Goal: Information Seeking & Learning: Learn about a topic

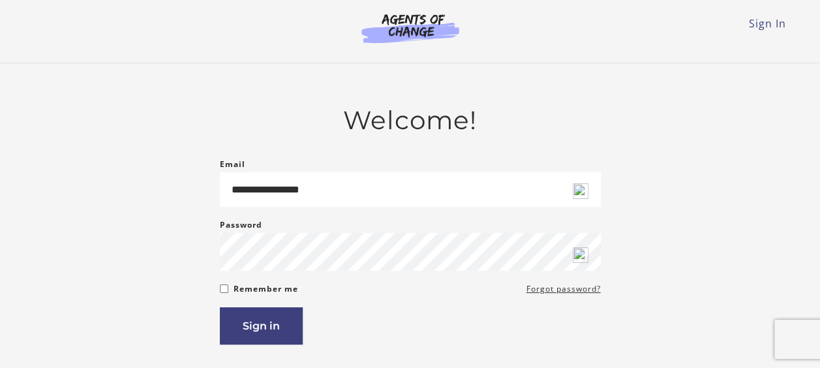
type input "**********"
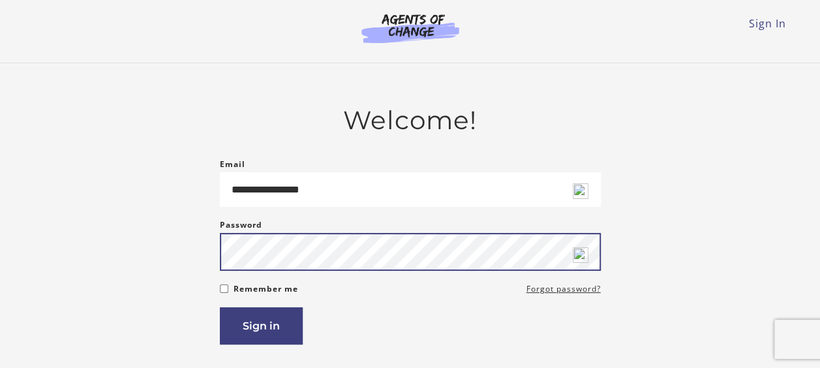
click at [220, 307] on button "Sign in" at bounding box center [261, 325] width 83 height 37
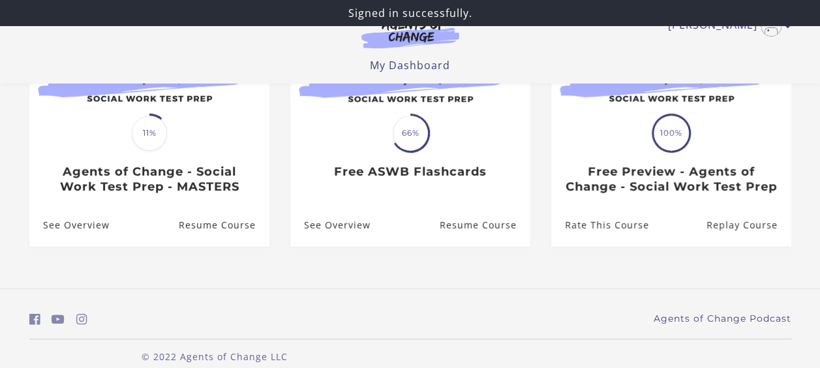
scroll to position [197, 0]
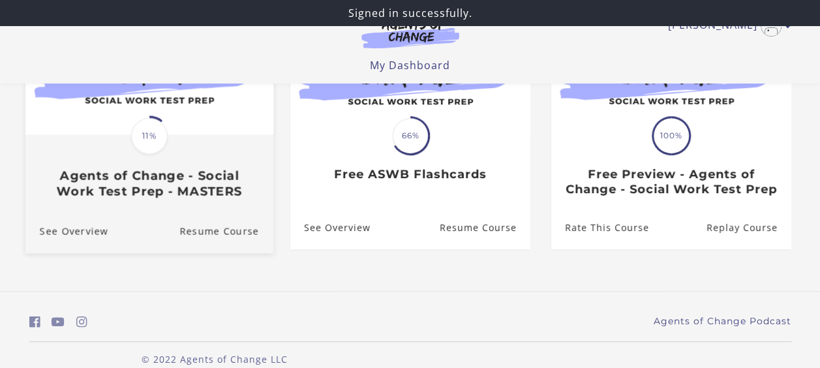
click at [130, 156] on div "Translation missing: en.liquid.partials.dashboard_course_card.progress_descript…" at bounding box center [149, 136] width 40 height 40
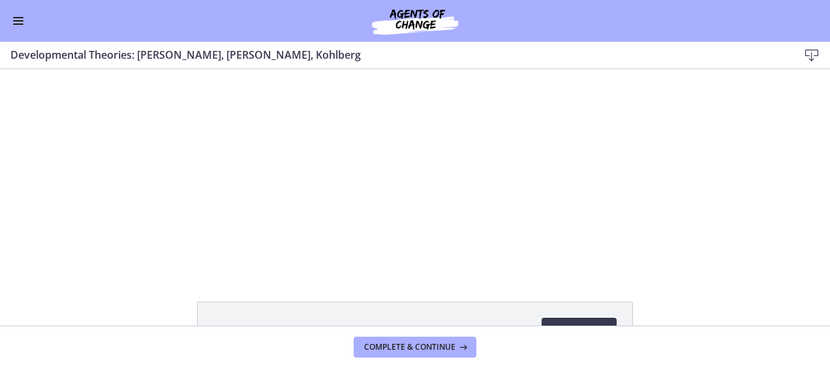
click at [20, 23] on span "Enable menu" at bounding box center [18, 23] width 10 height 1
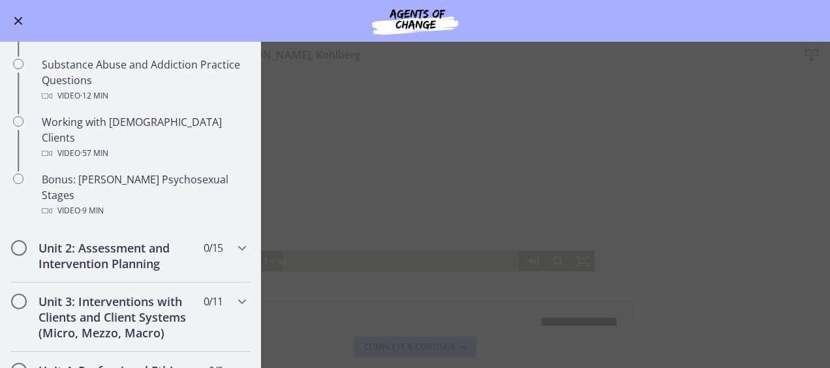
scroll to position [835, 0]
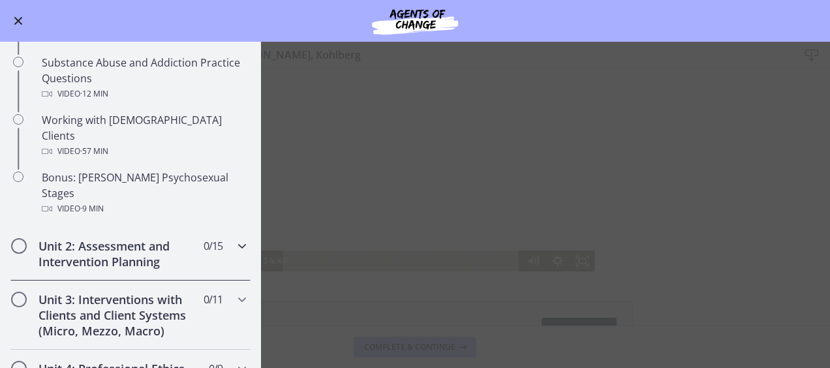
click at [69, 238] on h2 "Unit 2: Assessment and Intervention Planning" at bounding box center [118, 253] width 159 height 31
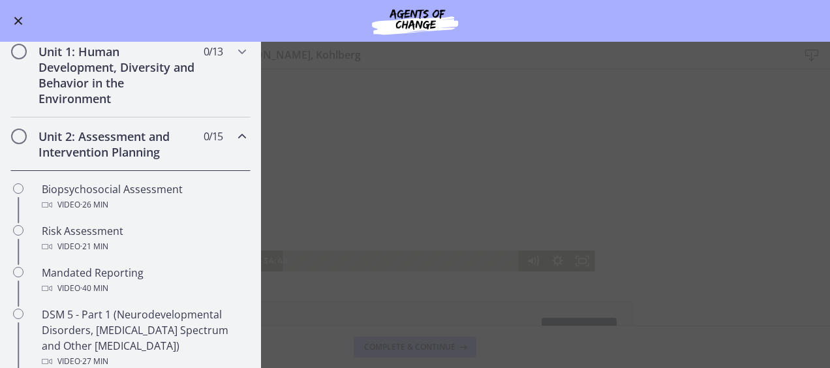
scroll to position [270, 0]
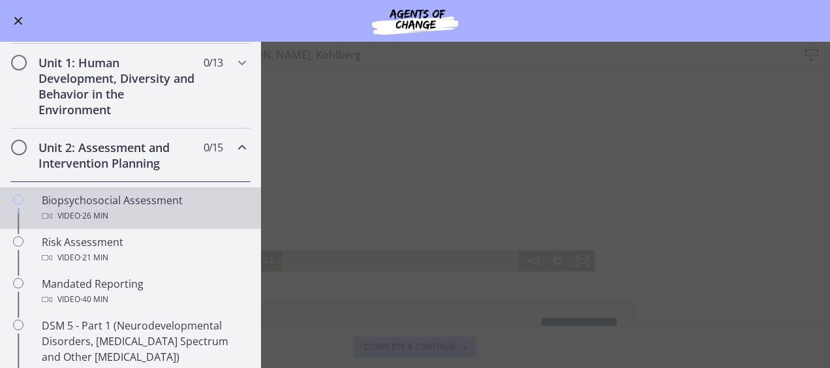
click at [76, 208] on div "Video · 26 min" at bounding box center [144, 216] width 204 height 16
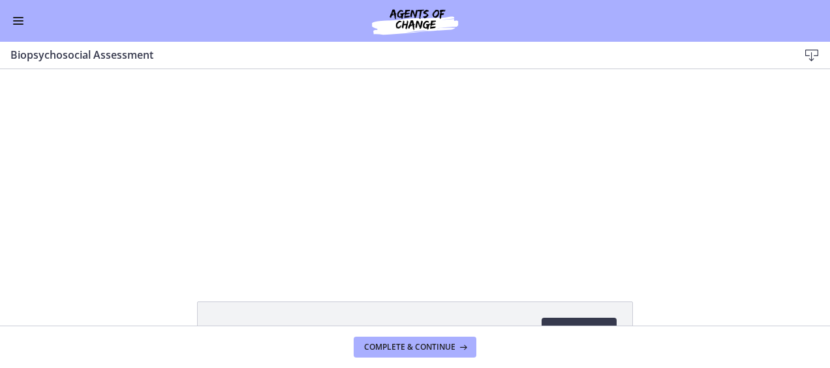
scroll to position [97, 0]
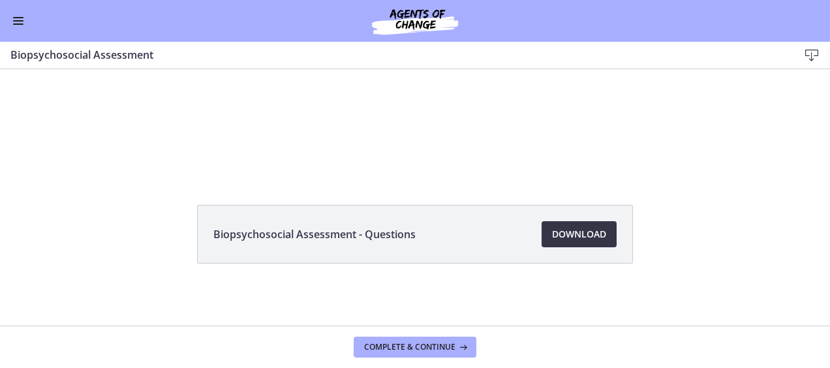
click at [565, 237] on span "Download Opens in a new window" at bounding box center [579, 234] width 54 height 16
click at [14, 20] on span "Enable menu" at bounding box center [18, 20] width 10 height 1
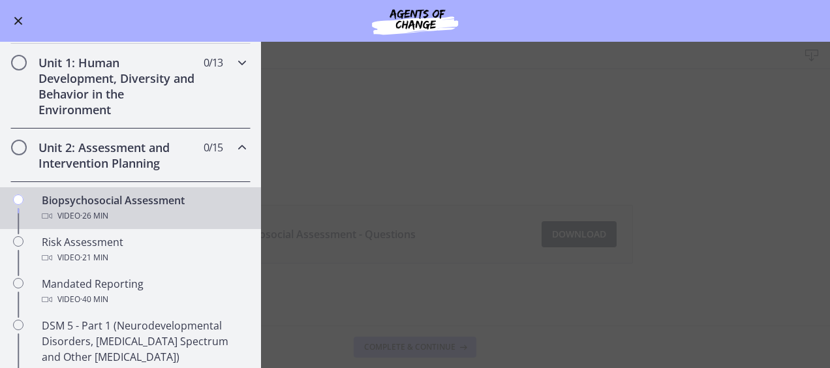
click at [75, 102] on h2 "Unit 1: Human Development, Diversity and Behavior in the Environment" at bounding box center [118, 86] width 159 height 63
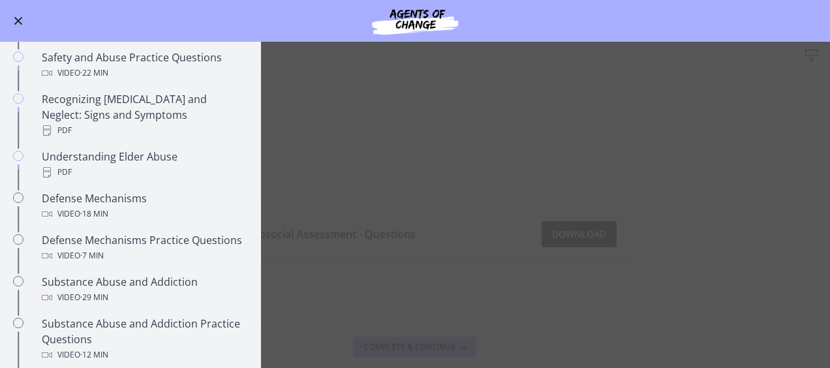
scroll to position [576, 0]
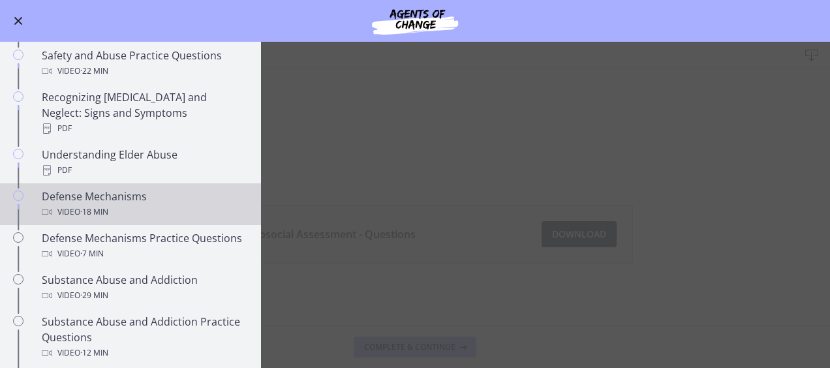
click at [59, 204] on div "Video · 18 min" at bounding box center [144, 212] width 204 height 16
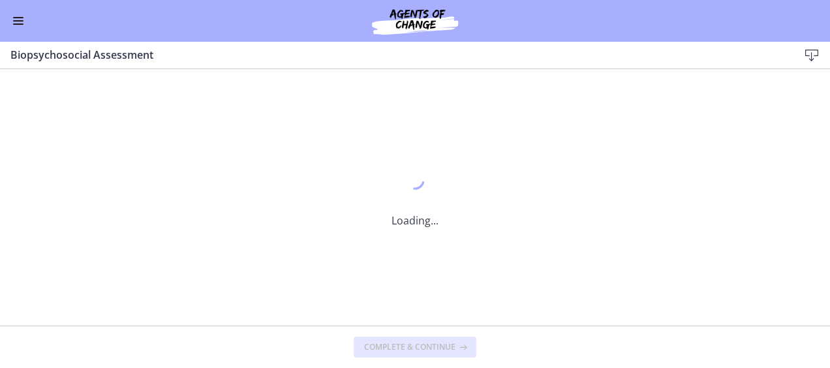
scroll to position [0, 0]
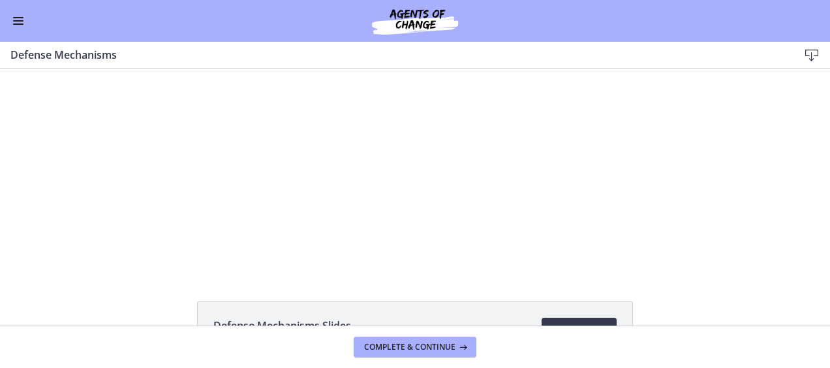
scroll to position [97, 0]
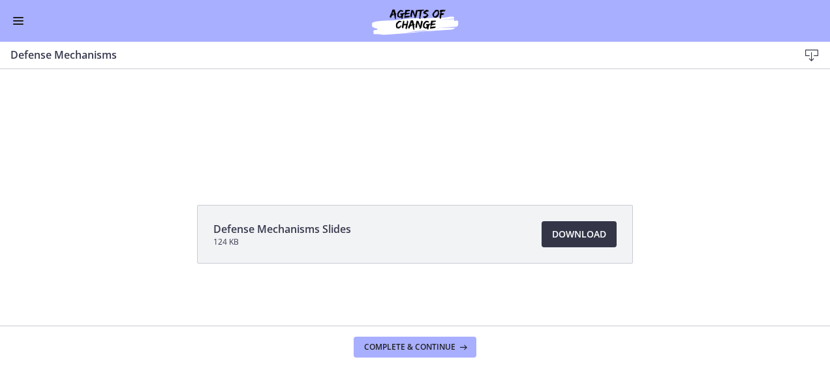
click at [570, 242] on link "Download Opens in a new window" at bounding box center [579, 234] width 75 height 26
click at [16, 22] on button "Enable menu" at bounding box center [18, 21] width 16 height 16
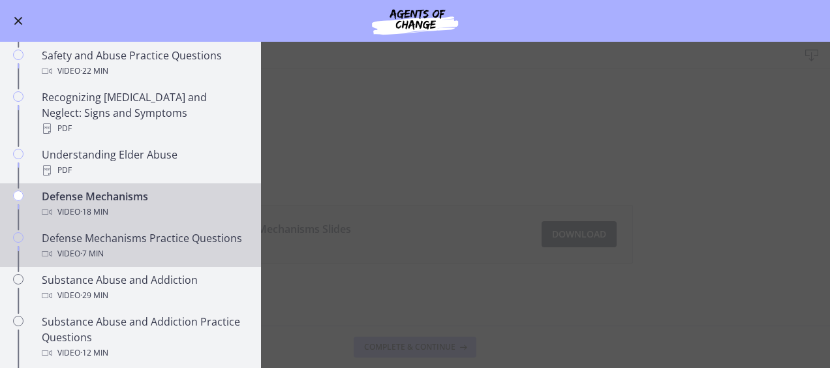
click at [149, 247] on div "Video · 7 min" at bounding box center [144, 254] width 204 height 16
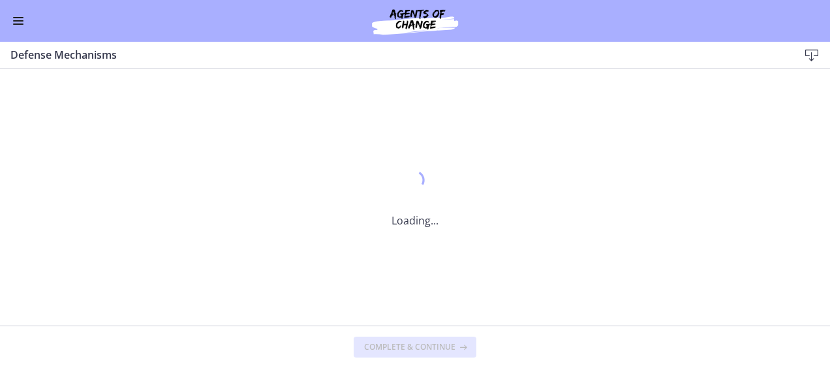
scroll to position [0, 0]
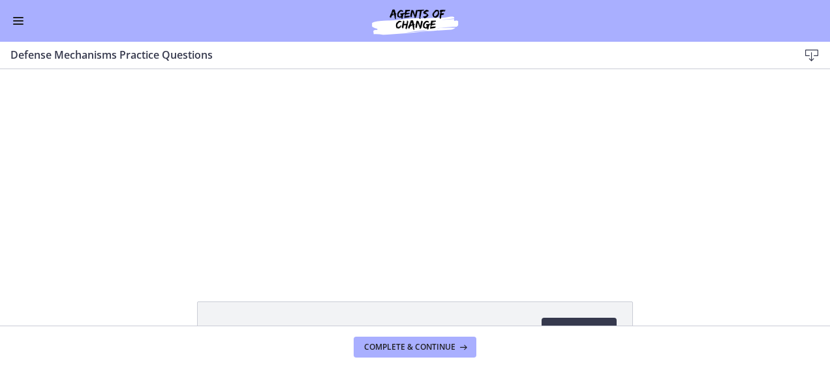
scroll to position [97, 0]
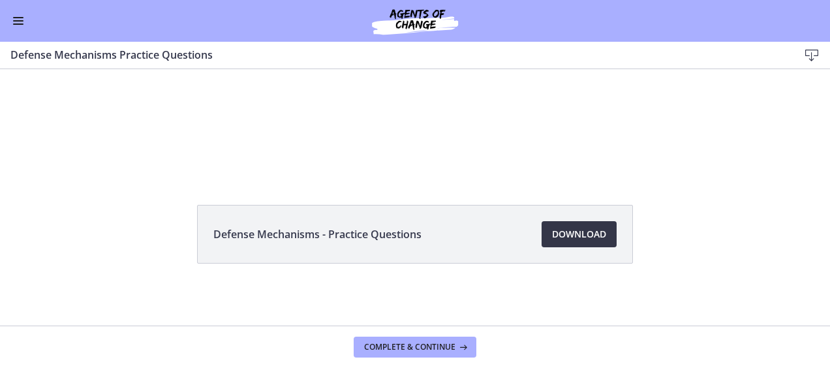
click at [584, 236] on span "Download Opens in a new window" at bounding box center [579, 234] width 54 height 16
click at [18, 23] on span "Enable menu" at bounding box center [18, 23] width 10 height 1
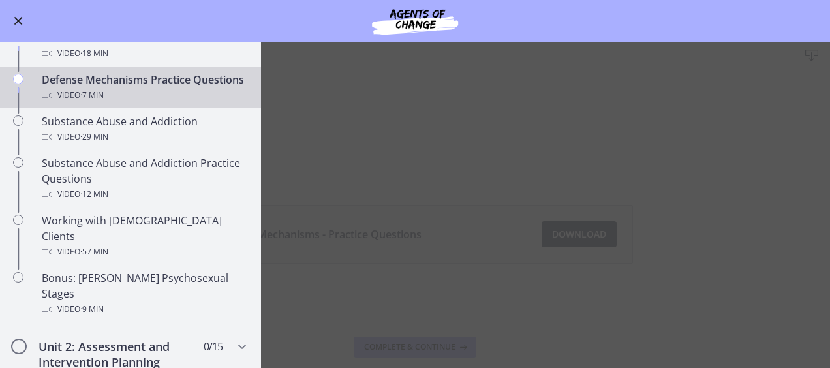
scroll to position [735, 0]
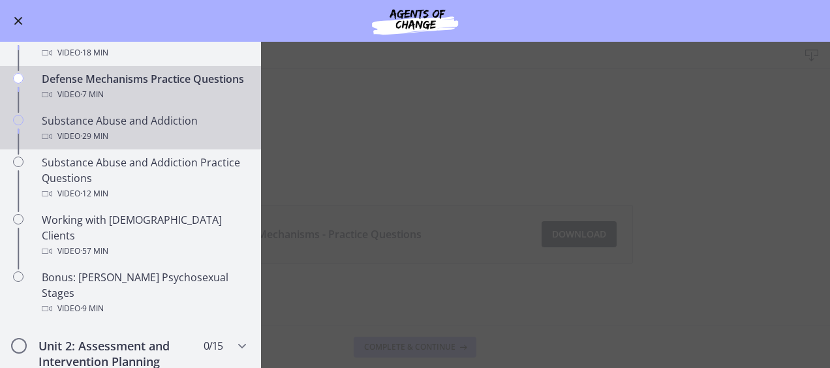
click at [161, 142] on link "Substance Abuse and Addiction Video · 29 min" at bounding box center [130, 129] width 261 height 42
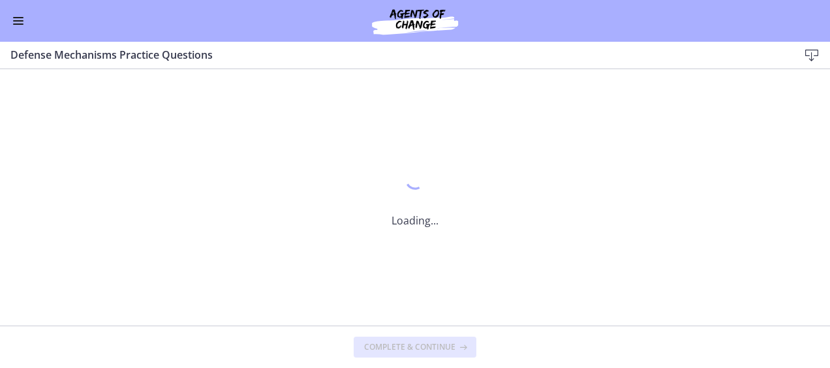
scroll to position [0, 0]
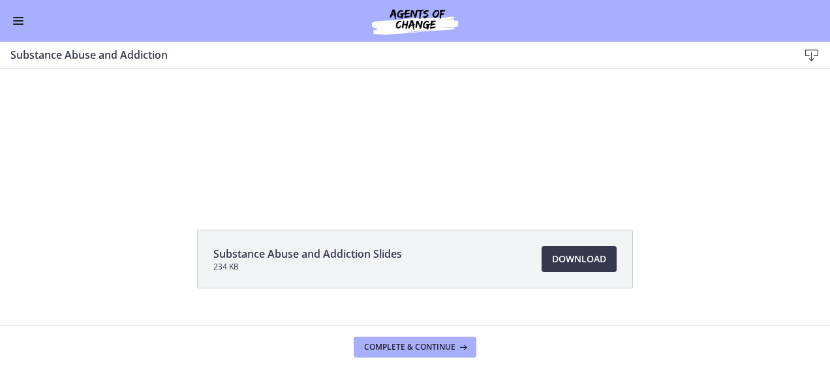
scroll to position [97, 0]
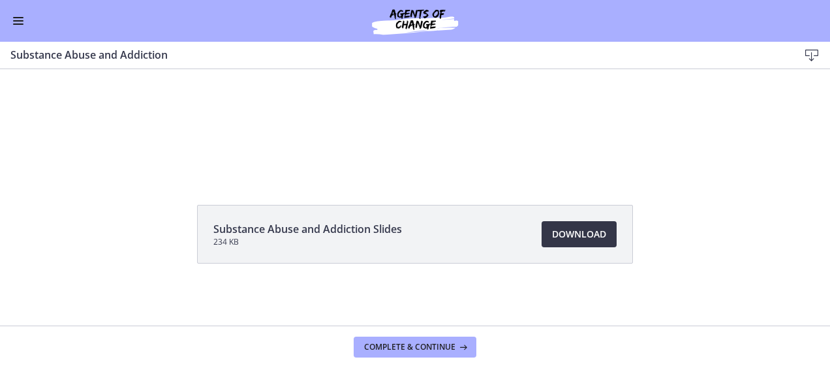
click at [589, 242] on link "Download Opens in a new window" at bounding box center [579, 234] width 75 height 26
click at [16, 24] on span "Enable menu" at bounding box center [18, 23] width 10 height 1
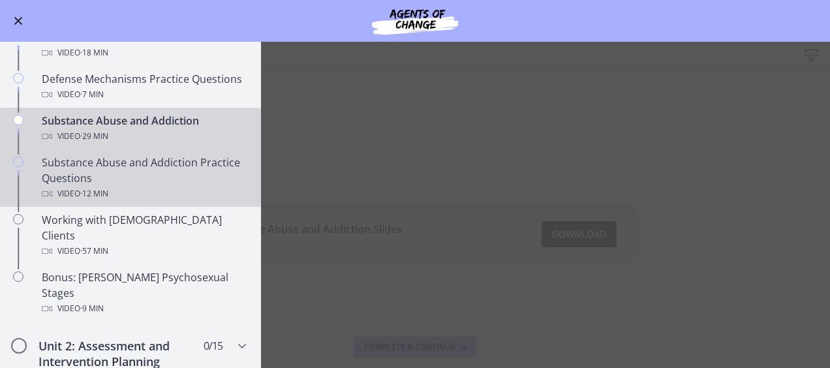
click at [102, 178] on div "Substance Abuse and Addiction Practice Questions Video · 12 min" at bounding box center [144, 178] width 204 height 47
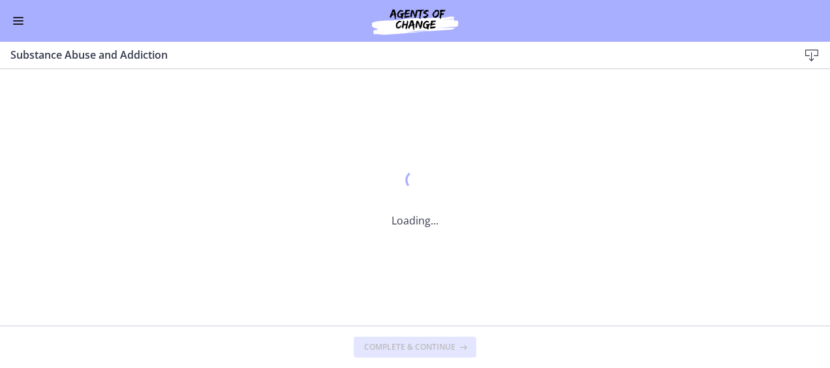
scroll to position [0, 0]
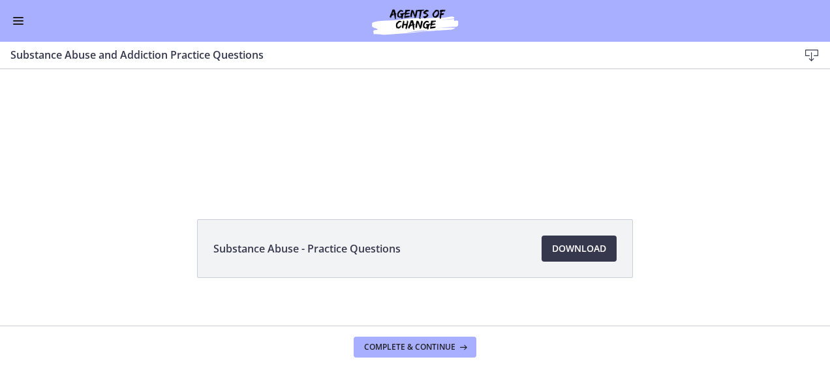
scroll to position [97, 0]
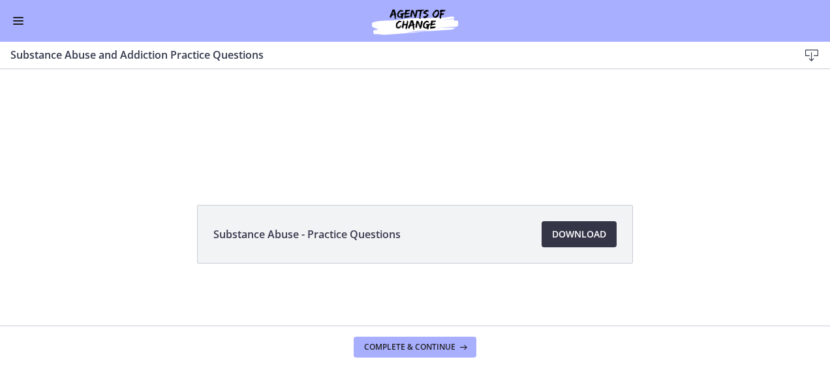
click at [572, 245] on link "Download Opens in a new window" at bounding box center [579, 234] width 75 height 26
click at [18, 23] on span "Enable menu" at bounding box center [18, 23] width 10 height 1
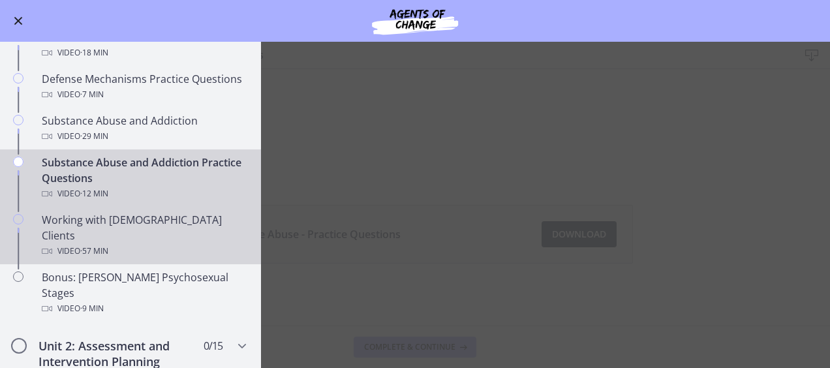
click at [141, 243] on div "Video · 57 min" at bounding box center [144, 251] width 204 height 16
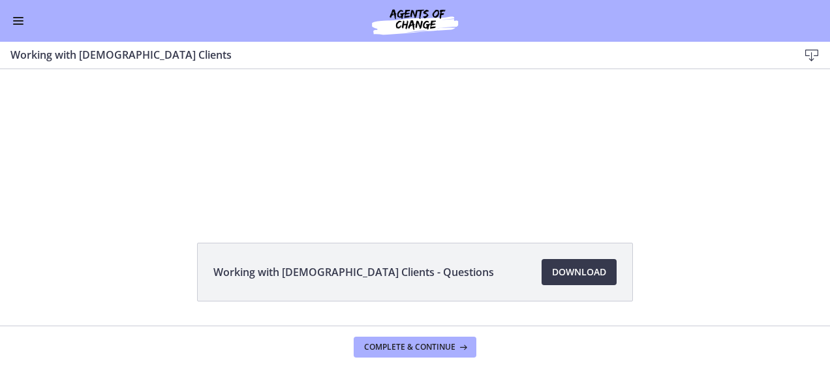
scroll to position [61, 0]
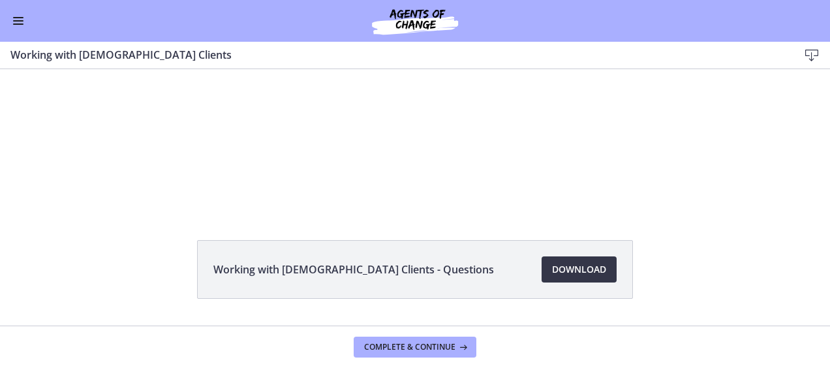
click at [591, 281] on link "Download Opens in a new window" at bounding box center [579, 269] width 75 height 26
click at [18, 23] on span "Enable menu" at bounding box center [18, 23] width 10 height 1
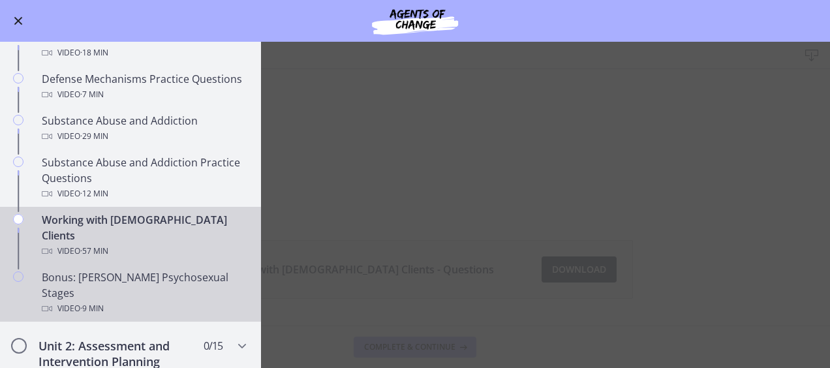
click at [140, 301] on div "Video · 9 min" at bounding box center [144, 309] width 204 height 16
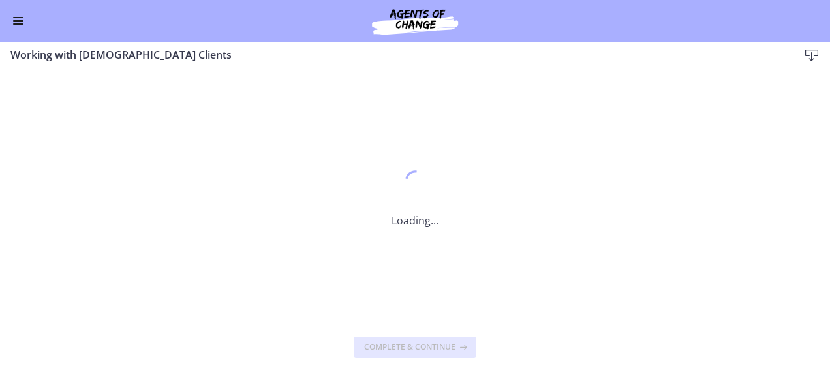
scroll to position [0, 0]
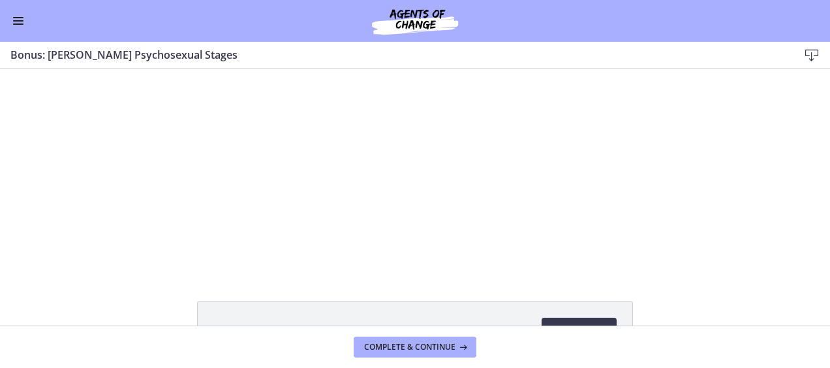
scroll to position [97, 0]
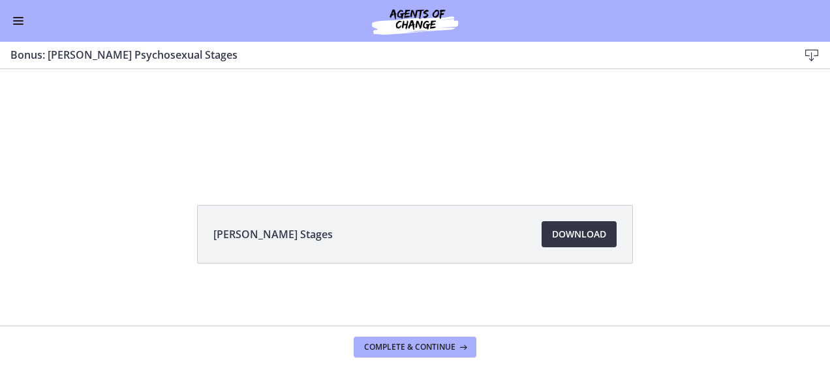
click at [593, 241] on span "Download Opens in a new window" at bounding box center [579, 234] width 54 height 16
click at [18, 24] on span "Enable menu" at bounding box center [18, 23] width 10 height 1
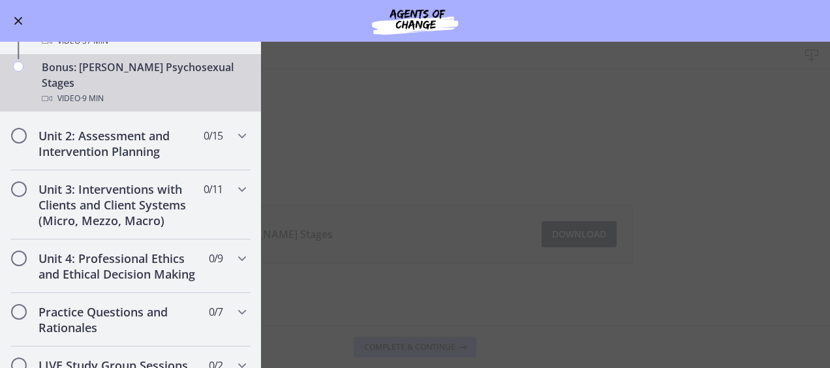
scroll to position [944, 0]
click at [239, 129] on span "Chapters" at bounding box center [242, 137] width 16 height 16
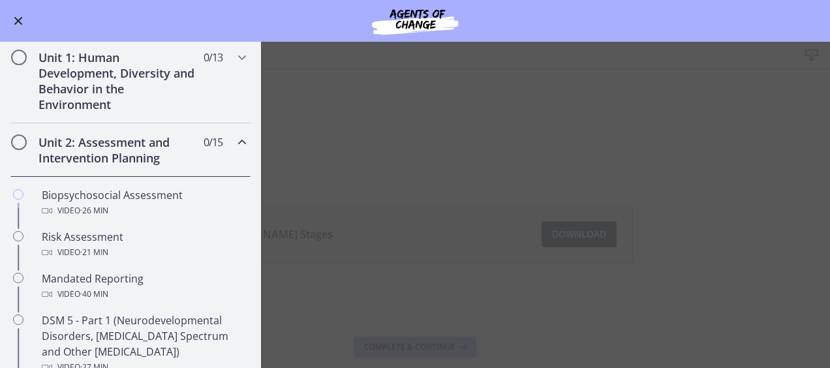
scroll to position [276, 0]
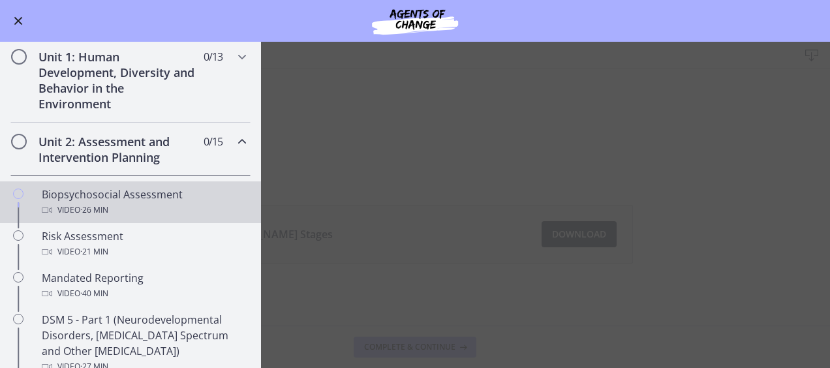
click at [165, 188] on div "Biopsychosocial Assessment Video · 26 min" at bounding box center [144, 202] width 204 height 31
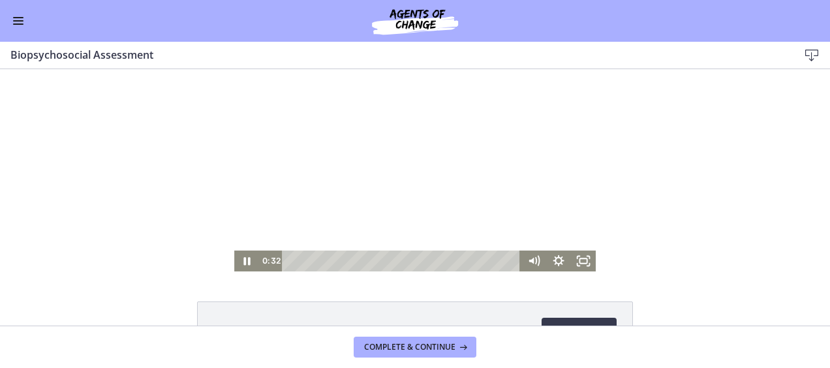
scroll to position [97, 0]
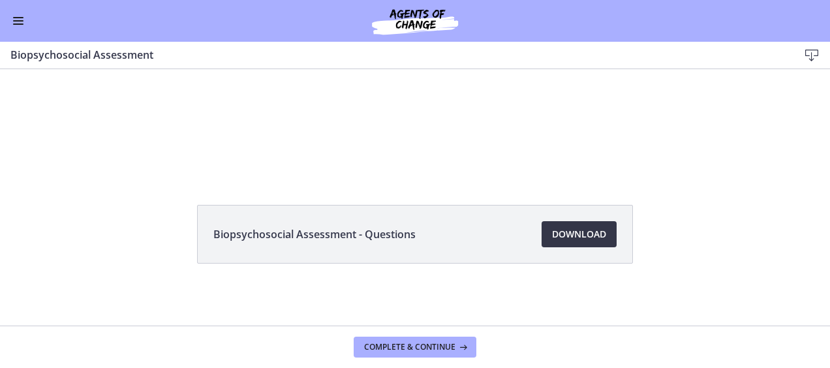
click at [556, 236] on span "Download Opens in a new window" at bounding box center [579, 234] width 54 height 16
click at [11, 24] on button "Enable menu" at bounding box center [18, 21] width 16 height 16
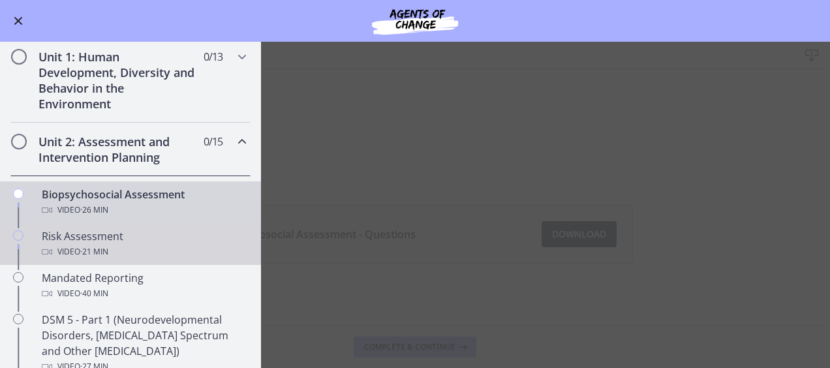
click at [60, 249] on div "Video · 21 min" at bounding box center [144, 252] width 204 height 16
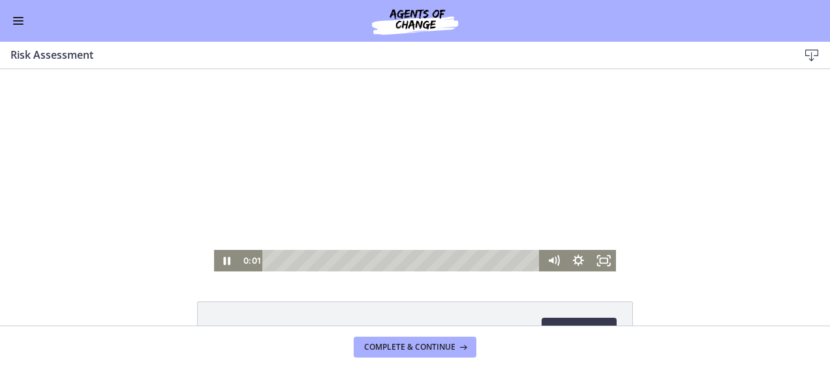
scroll to position [97, 0]
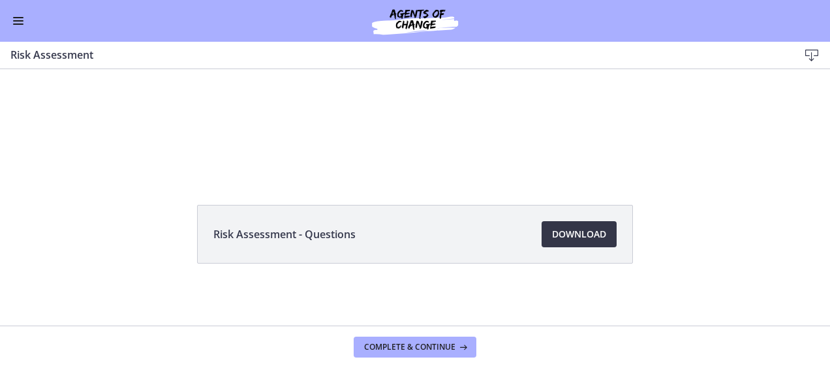
click at [572, 237] on span "Download Opens in a new window" at bounding box center [579, 234] width 54 height 16
click at [20, 21] on span "Enable menu" at bounding box center [18, 20] width 10 height 1
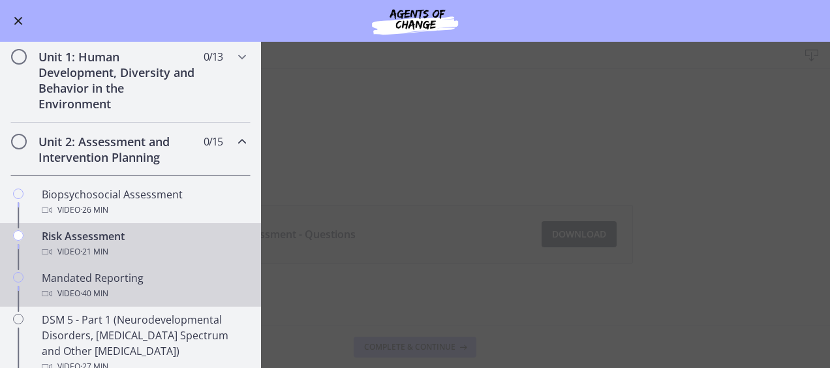
click at [54, 290] on div "Video · 40 min" at bounding box center [144, 294] width 204 height 16
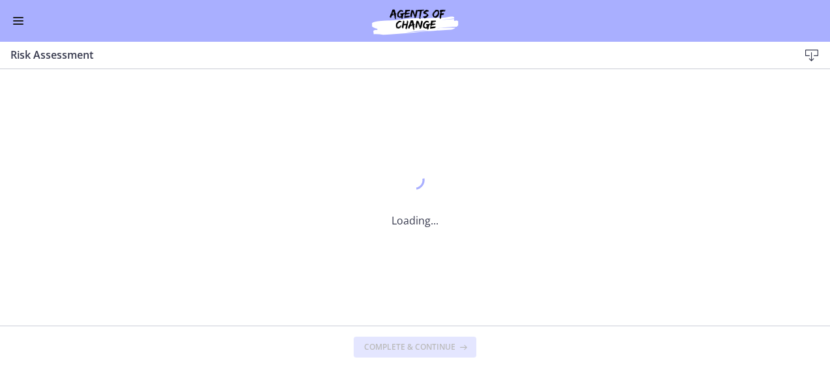
scroll to position [0, 0]
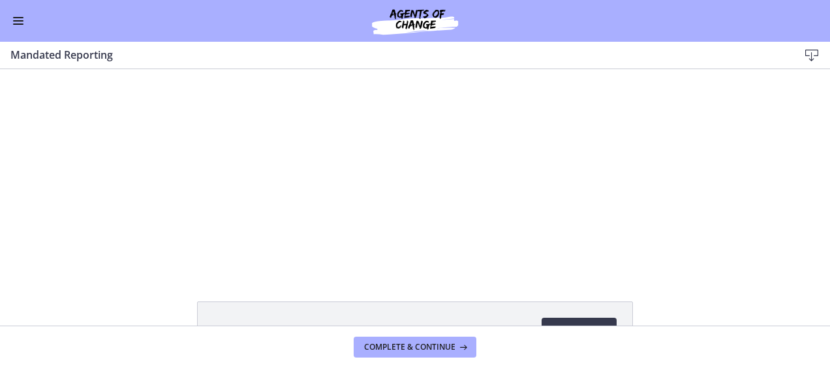
scroll to position [97, 0]
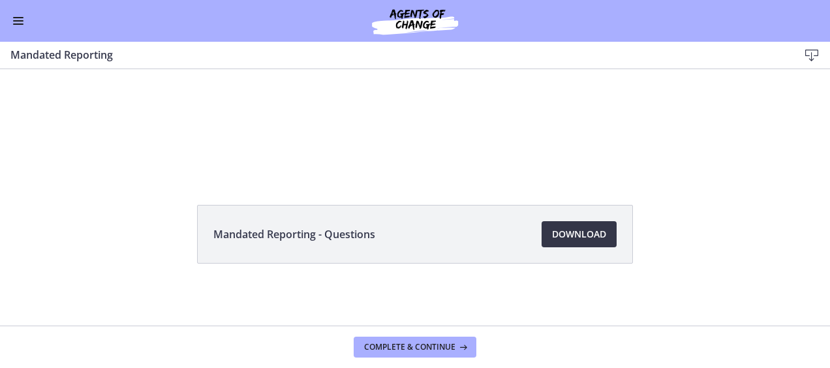
click at [566, 239] on span "Download Opens in a new window" at bounding box center [579, 234] width 54 height 16
click at [21, 26] on button "Enable menu" at bounding box center [18, 21] width 16 height 16
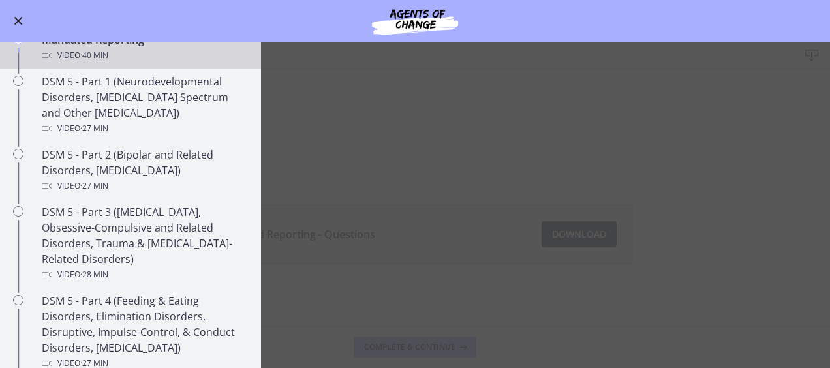
scroll to position [520, 0]
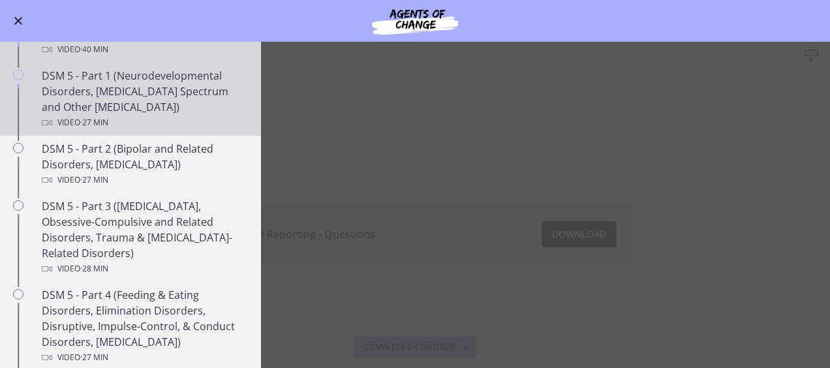
click at [175, 111] on div "DSM 5 - Part 1 (Neurodevelopmental Disorders, [MEDICAL_DATA] Spectrum and Other…" at bounding box center [144, 99] width 204 height 63
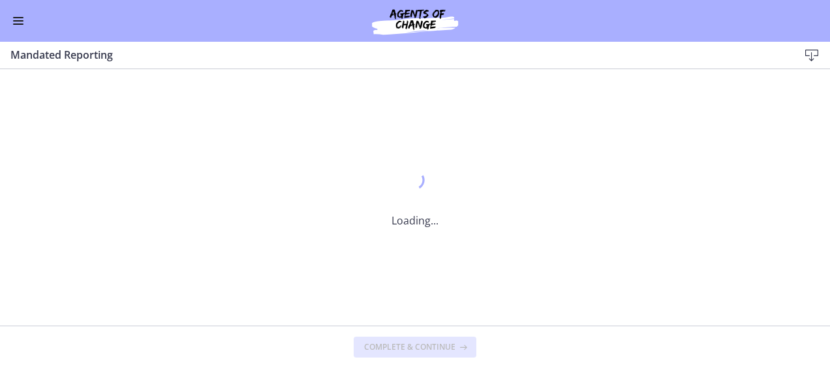
scroll to position [0, 0]
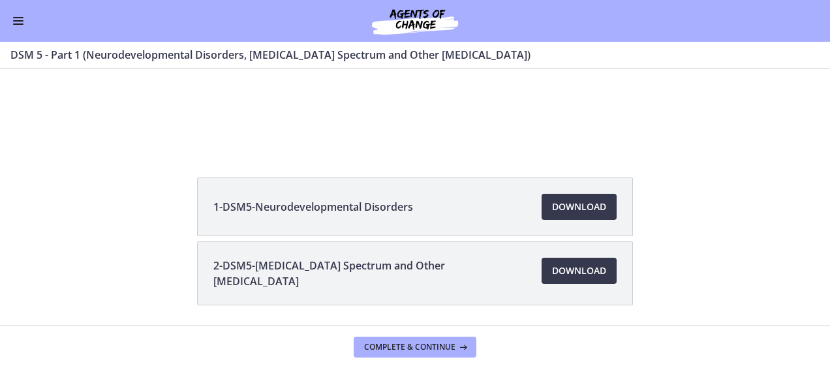
scroll to position [165, 0]
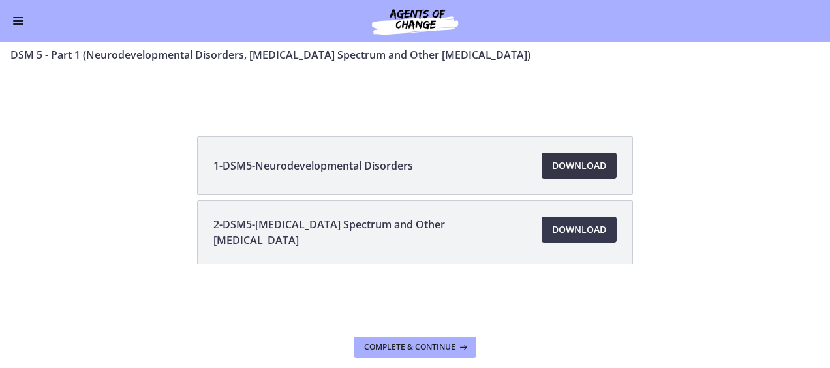
click at [595, 176] on link "Download Opens in a new window" at bounding box center [579, 166] width 75 height 26
click at [576, 230] on span "Download Opens in a new window" at bounding box center [579, 230] width 54 height 16
click at [20, 23] on span "Enable menu" at bounding box center [18, 23] width 10 height 1
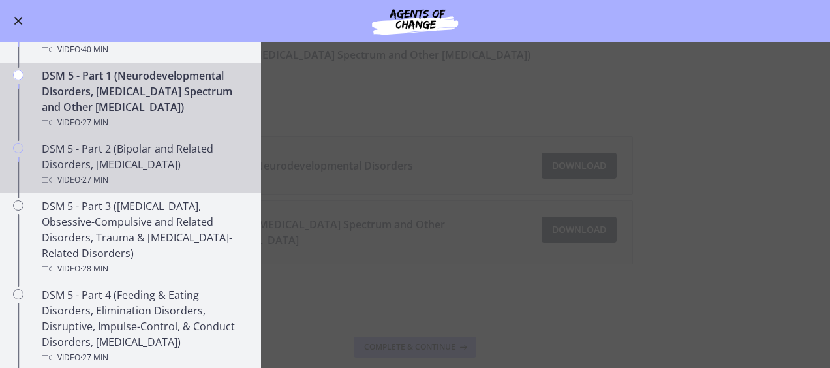
click at [64, 174] on div "Video · 27 min" at bounding box center [144, 180] width 204 height 16
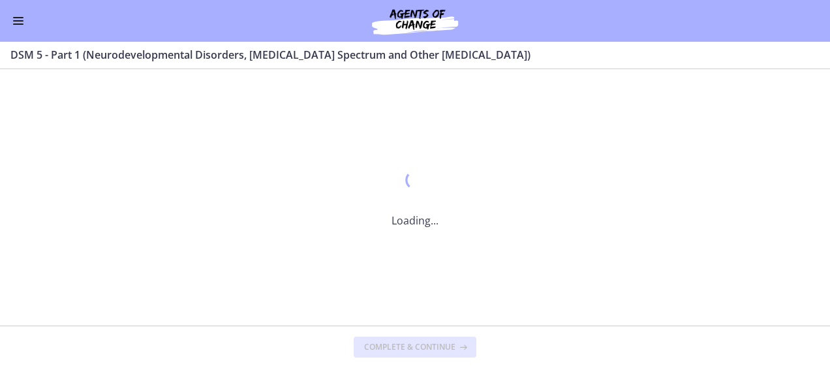
scroll to position [0, 0]
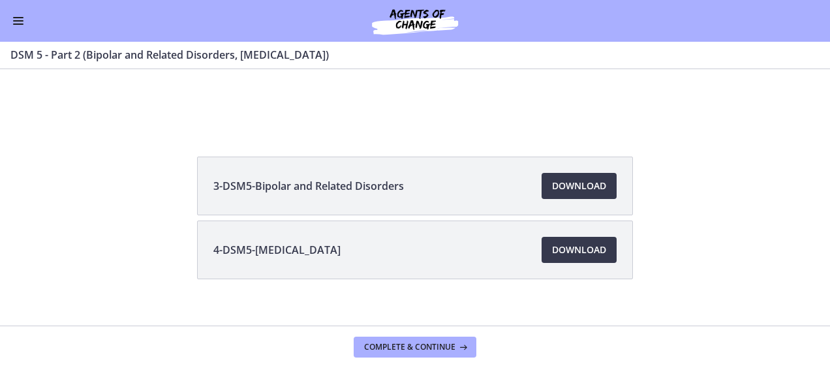
scroll to position [160, 0]
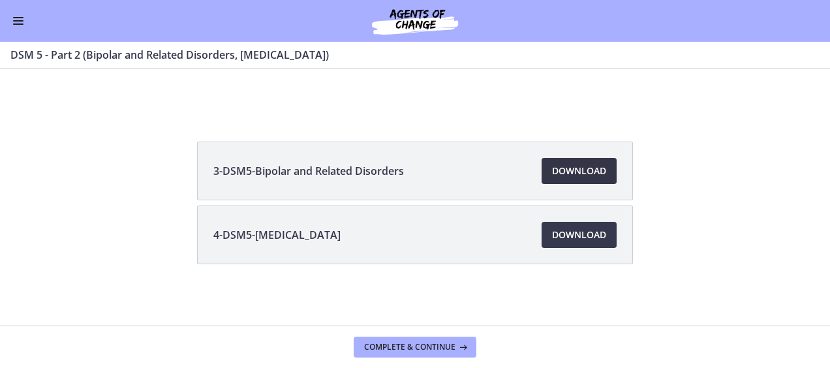
click at [595, 174] on span "Download Opens in a new window" at bounding box center [579, 171] width 54 height 16
click at [557, 238] on span "Download Opens in a new window" at bounding box center [579, 235] width 54 height 16
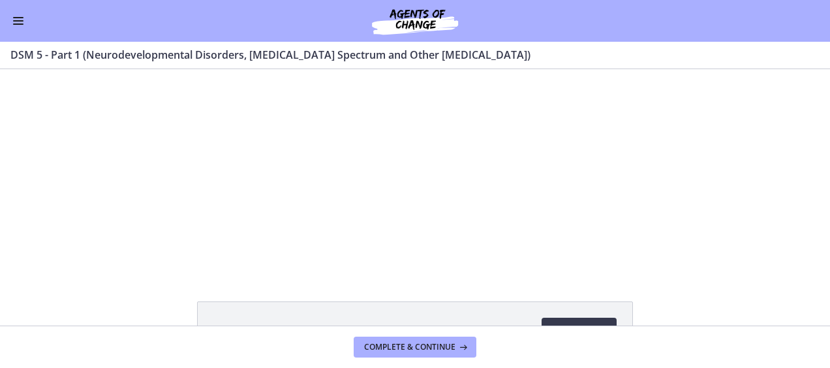
click at [20, 22] on button "Enable menu" at bounding box center [18, 21] width 16 height 16
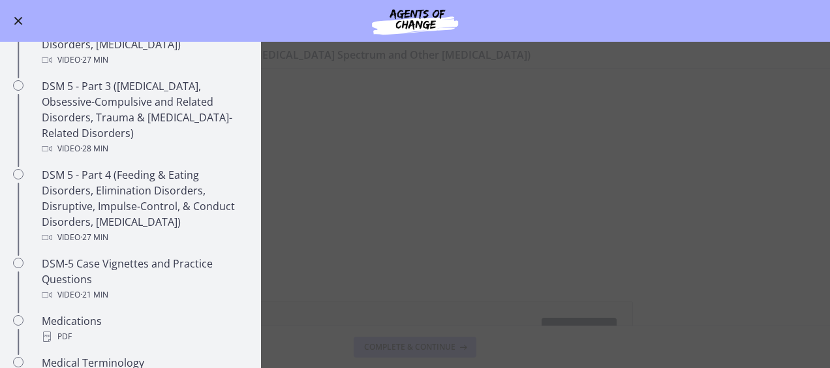
scroll to position [642, 0]
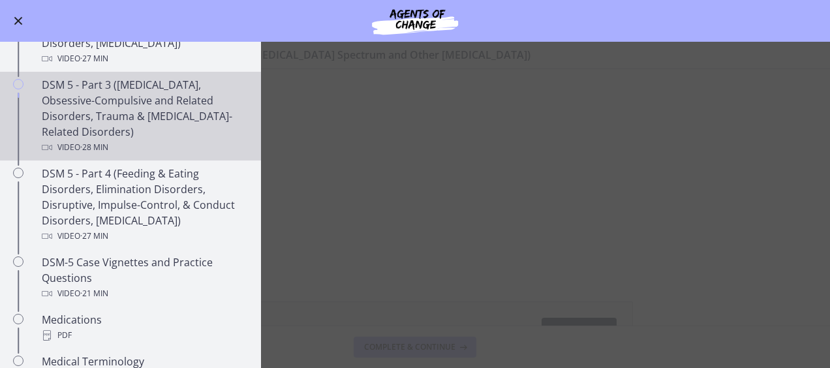
click at [54, 125] on div "DSM 5 - Part 3 ([MEDICAL_DATA], Obsessive-Compulsive and Related Disorders, Tra…" at bounding box center [144, 116] width 204 height 78
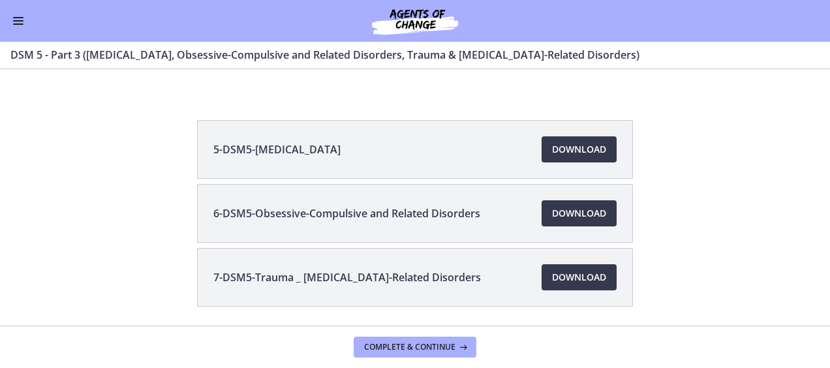
scroll to position [223, 0]
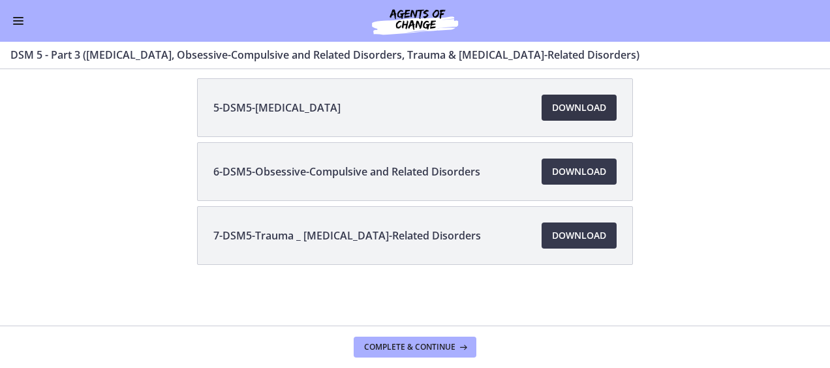
click at [587, 110] on span "Download Opens in a new window" at bounding box center [579, 108] width 54 height 16
click at [14, 21] on span "Enable menu" at bounding box center [18, 20] width 10 height 1
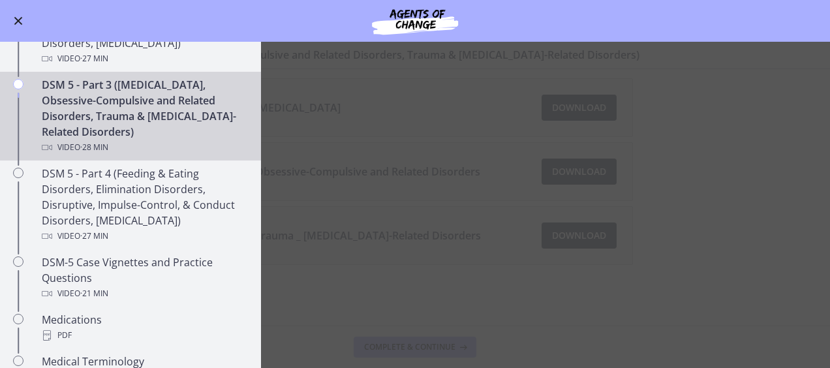
click at [594, 114] on main "DSM 5 - Part 3 ([MEDICAL_DATA], Obsessive-Compulsive and Related Disorders, Tra…" at bounding box center [415, 205] width 830 height 326
click at [335, 239] on main "DSM 5 - Part 3 ([MEDICAL_DATA], Obsessive-Compulsive and Related Disorders, Tra…" at bounding box center [415, 205] width 830 height 326
click at [442, 108] on main "DSM 5 - Part 3 ([MEDICAL_DATA], Obsessive-Compulsive and Related Disorders, Tra…" at bounding box center [415, 205] width 830 height 326
click at [431, 256] on main "DSM 5 - Part 3 ([MEDICAL_DATA], Obsessive-Compulsive and Related Disorders, Tra…" at bounding box center [415, 205] width 830 height 326
click at [375, 213] on main "DSM 5 - Part 3 ([MEDICAL_DATA], Obsessive-Compulsive and Related Disorders, Tra…" at bounding box center [415, 205] width 830 height 326
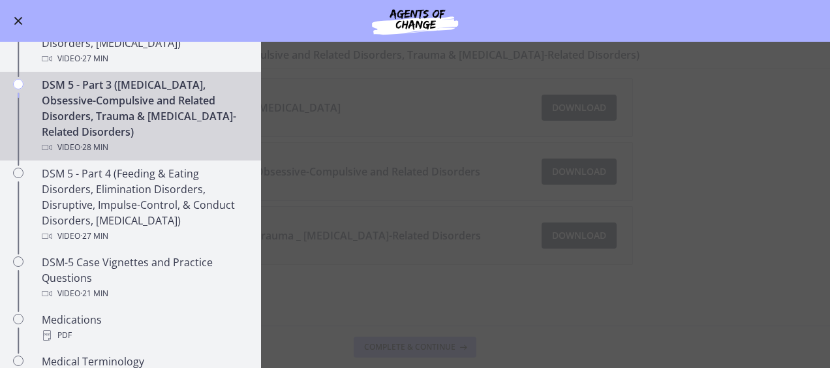
click at [18, 21] on span "Enable menu" at bounding box center [18, 21] width 8 height 8
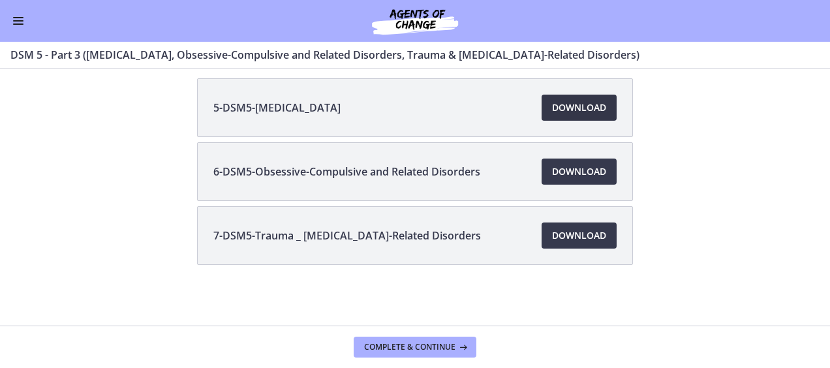
click at [591, 106] on span "Download Opens in a new window" at bounding box center [579, 108] width 54 height 16
click at [564, 168] on span "Download Opens in a new window" at bounding box center [579, 172] width 54 height 16
click at [561, 228] on span "Download Opens in a new window" at bounding box center [579, 236] width 54 height 16
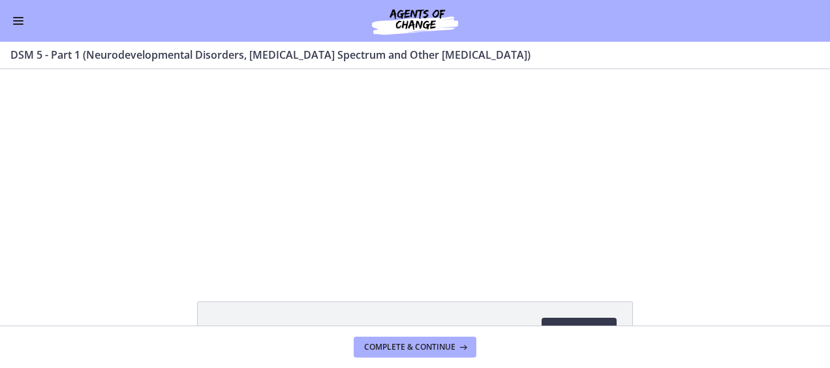
click at [16, 26] on button "Enable menu" at bounding box center [18, 21] width 16 height 16
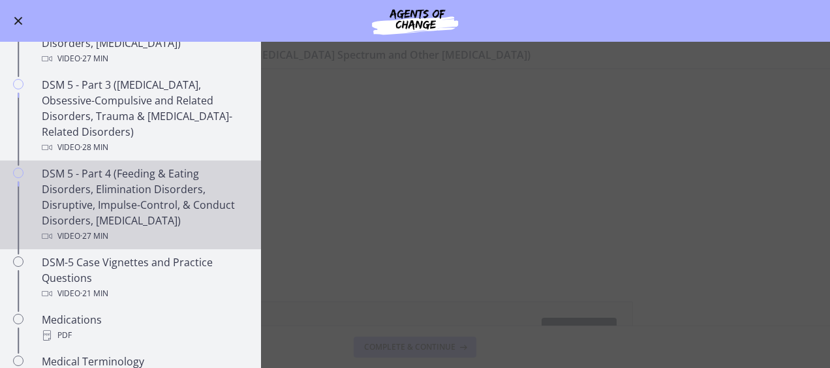
click at [113, 206] on div "DSM 5 - Part 4 (Feeding & Eating Disorders, Elimination Disorders, Disruptive, …" at bounding box center [144, 205] width 204 height 78
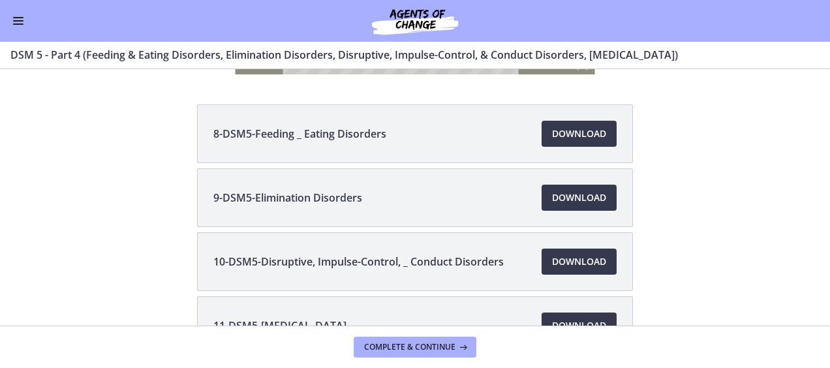
scroll to position [194, 0]
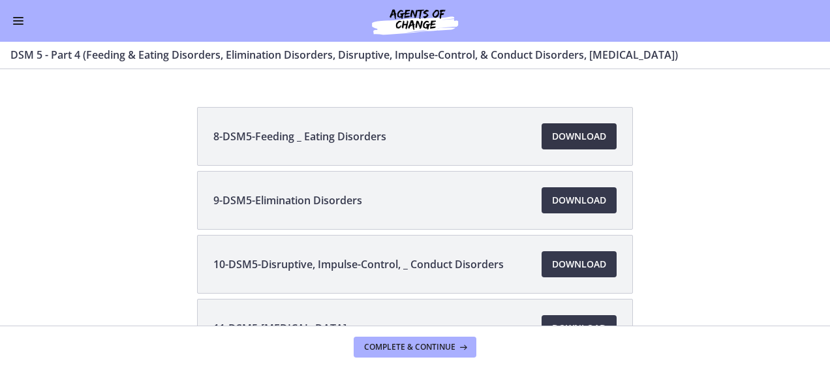
click at [578, 139] on span "Download Opens in a new window" at bounding box center [579, 137] width 54 height 16
click at [578, 196] on span "Download Opens in a new window" at bounding box center [579, 201] width 54 height 16
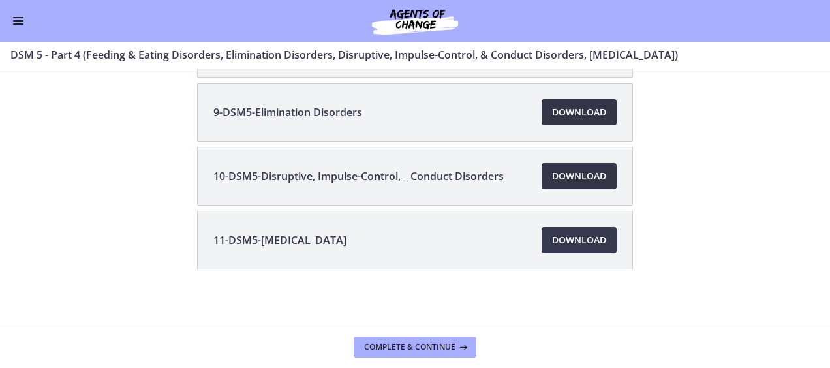
scroll to position [286, 0]
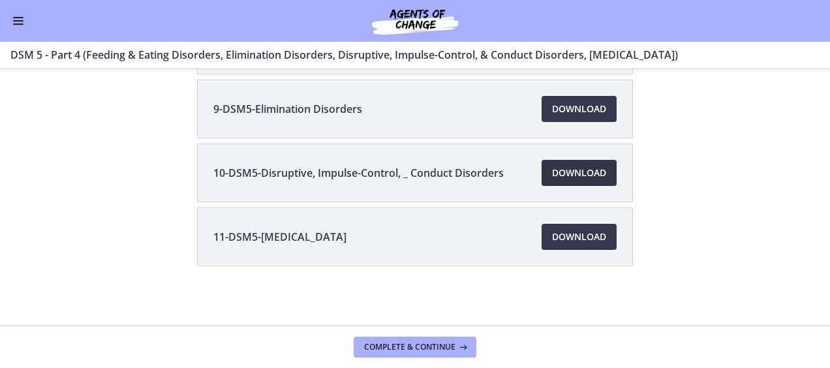
click at [579, 184] on link "Download Opens in a new window" at bounding box center [579, 173] width 75 height 26
click at [570, 230] on span "Download Opens in a new window" at bounding box center [579, 237] width 54 height 16
click at [18, 23] on span "Enable menu" at bounding box center [18, 23] width 10 height 1
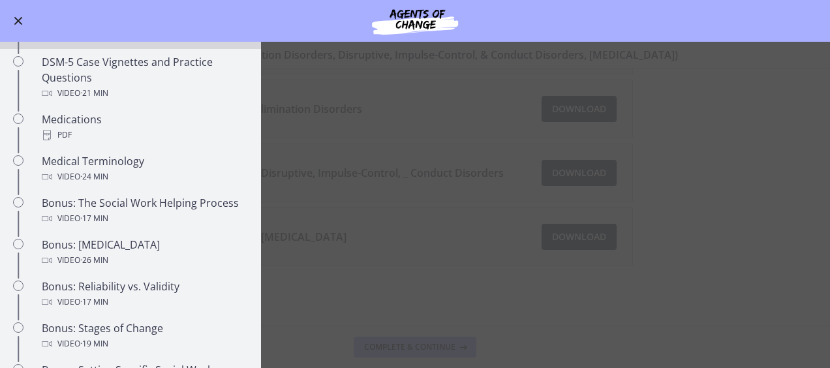
scroll to position [843, 0]
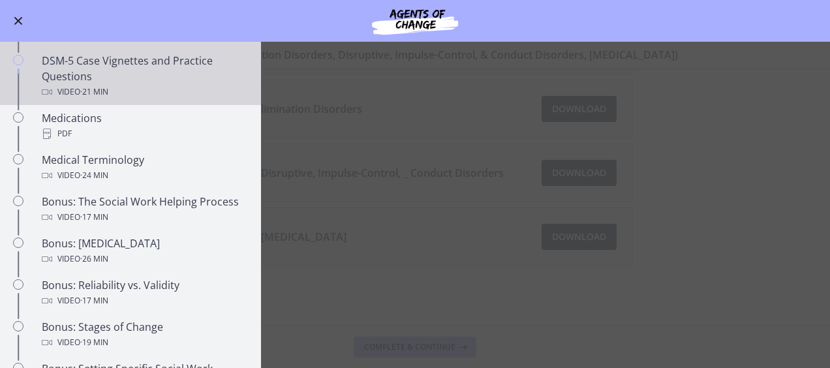
click at [54, 96] on div "DSM-5 Case Vignettes and Practice Questions Video · 21 min" at bounding box center [144, 76] width 204 height 47
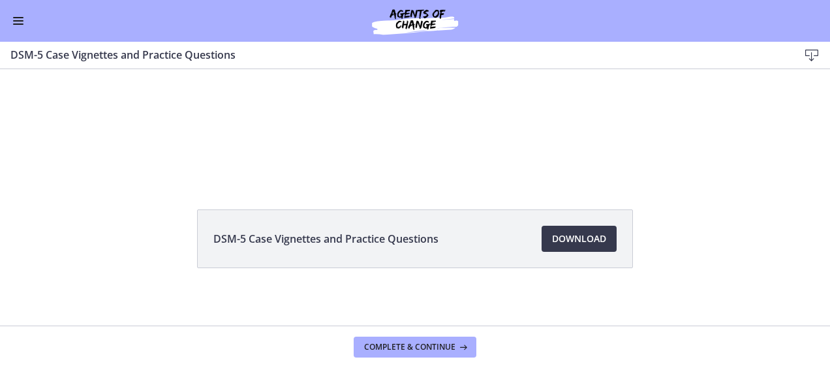
scroll to position [97, 0]
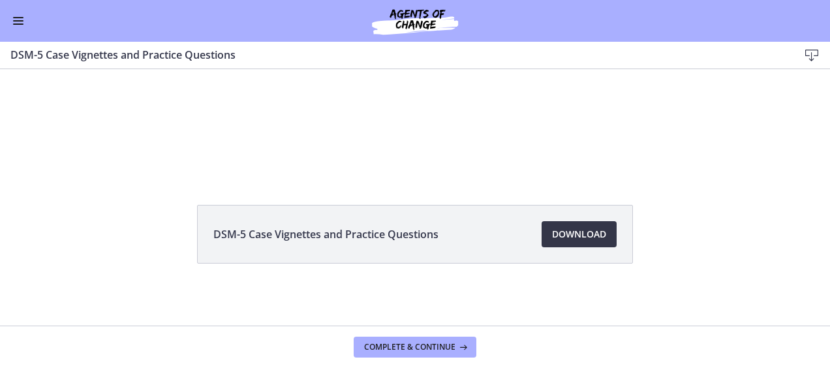
click at [589, 236] on span "Download Opens in a new window" at bounding box center [579, 234] width 54 height 16
click at [17, 19] on button "Enable menu" at bounding box center [18, 21] width 16 height 16
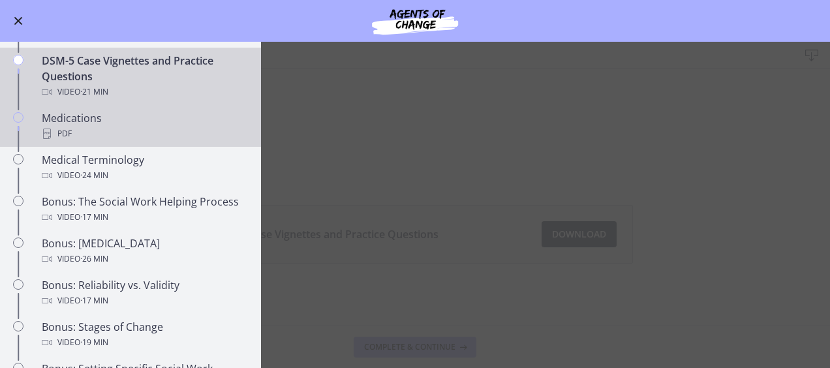
click at [55, 139] on link "Medications PDF" at bounding box center [130, 126] width 261 height 42
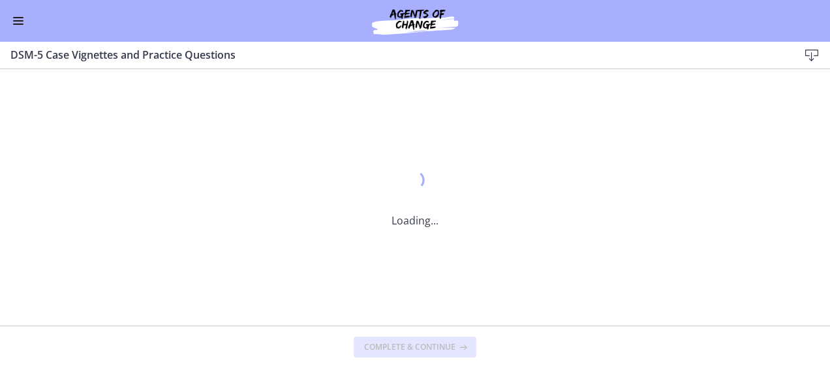
scroll to position [0, 0]
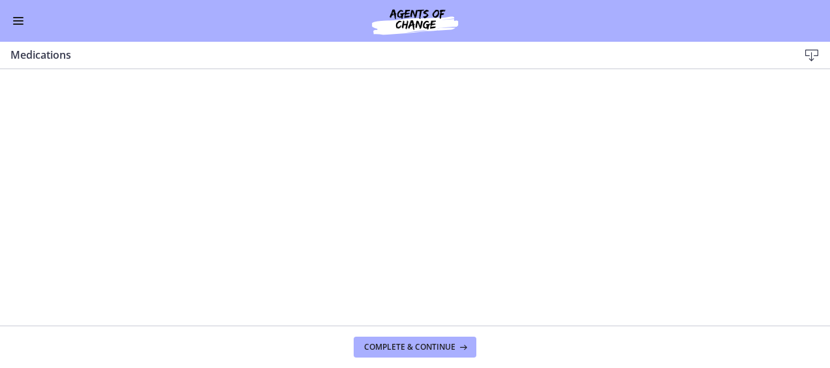
click at [814, 52] on icon at bounding box center [812, 56] width 16 height 16
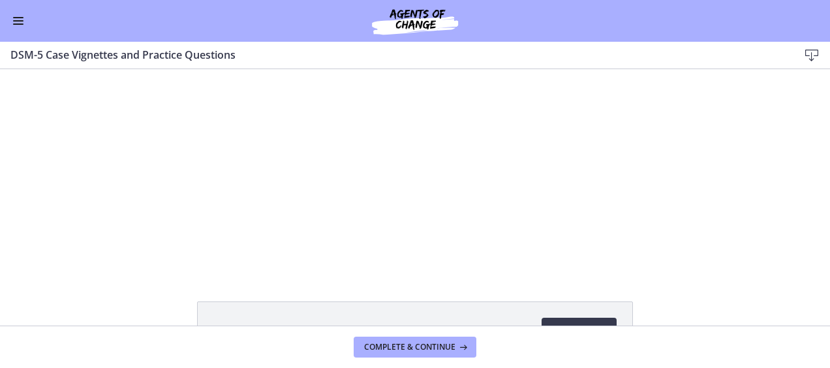
click at [18, 23] on span "Enable menu" at bounding box center [18, 23] width 10 height 1
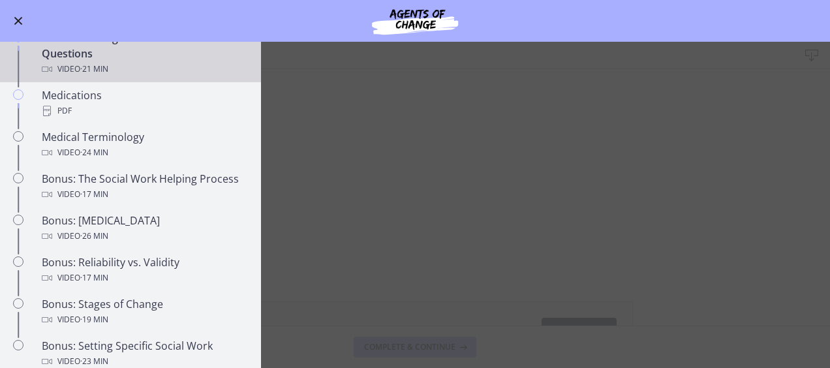
scroll to position [868, 0]
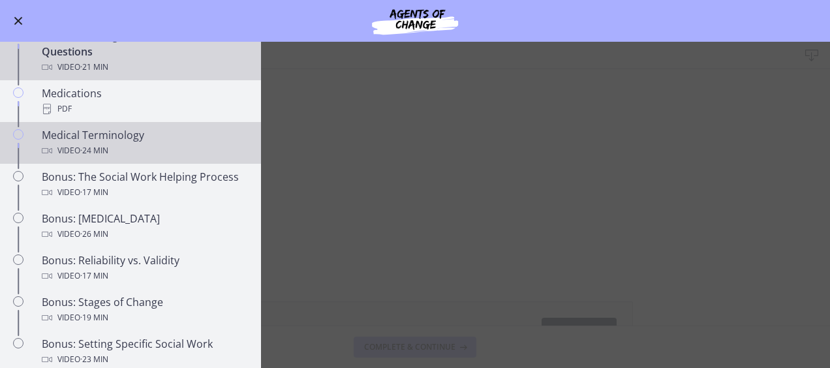
click at [55, 146] on div "Video · 24 min" at bounding box center [144, 151] width 204 height 16
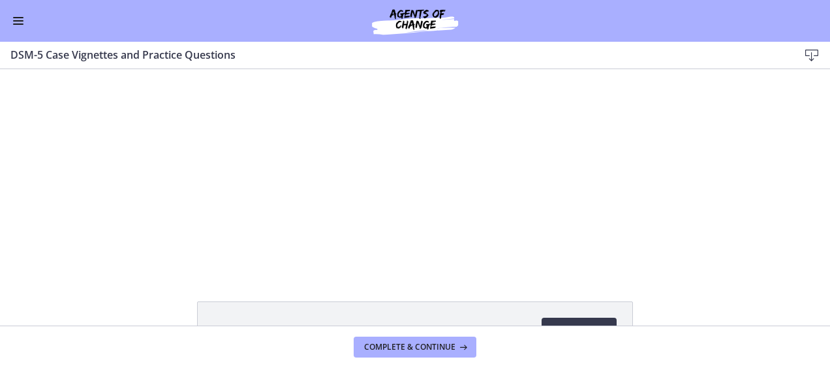
click at [18, 23] on span "Enable menu" at bounding box center [18, 23] width 10 height 1
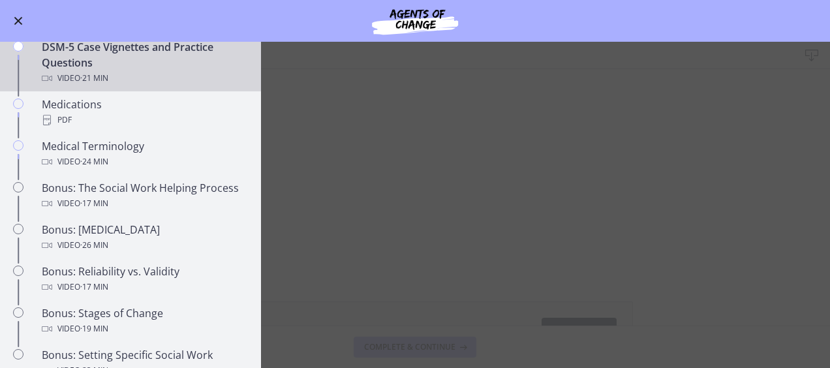
scroll to position [853, 0]
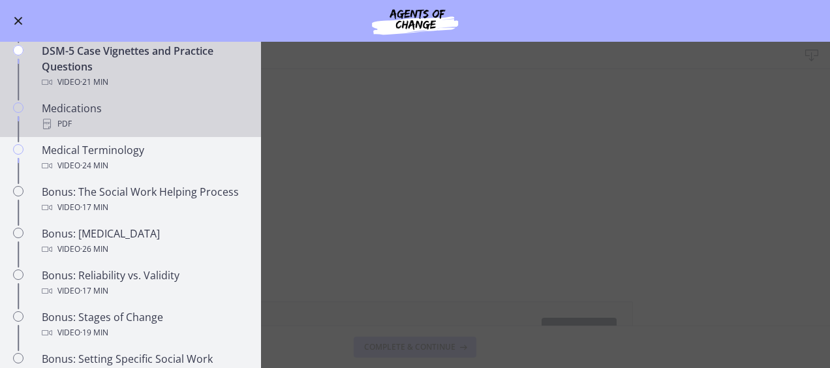
click at [61, 121] on div "PDF" at bounding box center [144, 124] width 204 height 16
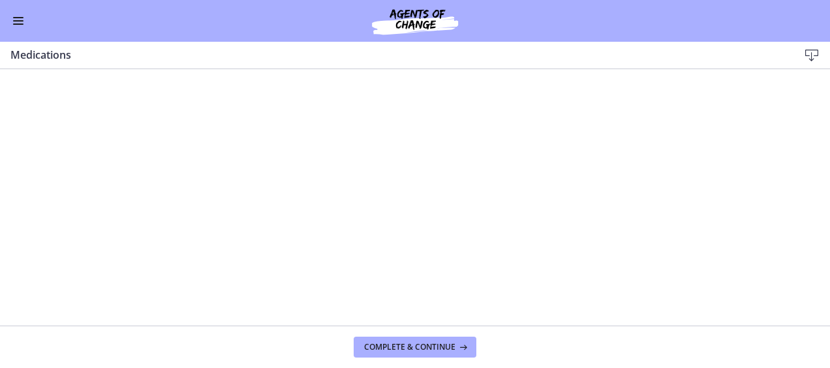
click at [20, 23] on span "Enable menu" at bounding box center [18, 23] width 10 height 1
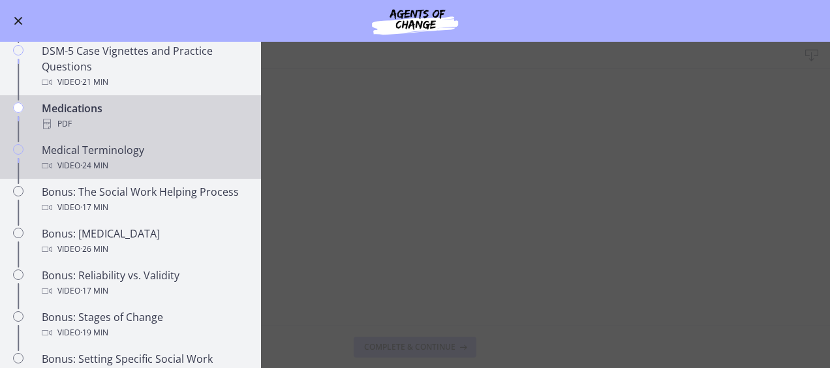
click at [64, 158] on div "Video · 24 min" at bounding box center [144, 166] width 204 height 16
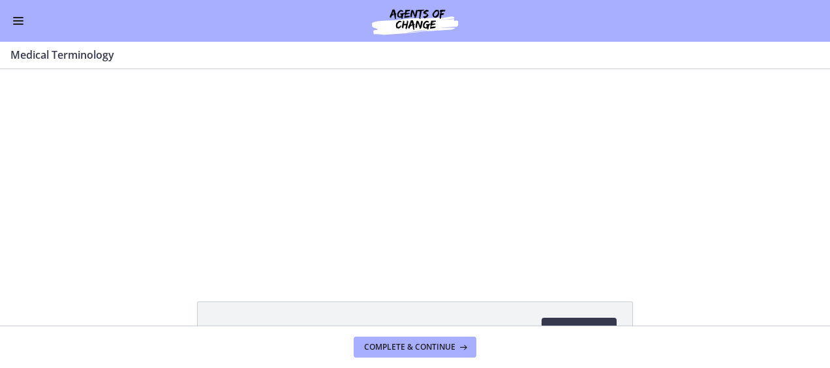
scroll to position [97, 0]
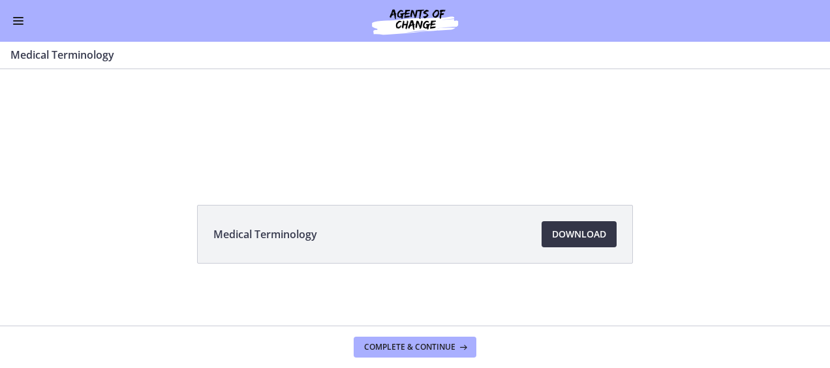
click at [575, 226] on span "Download Opens in a new window" at bounding box center [579, 234] width 54 height 16
click at [23, 15] on button "Enable menu" at bounding box center [18, 21] width 16 height 16
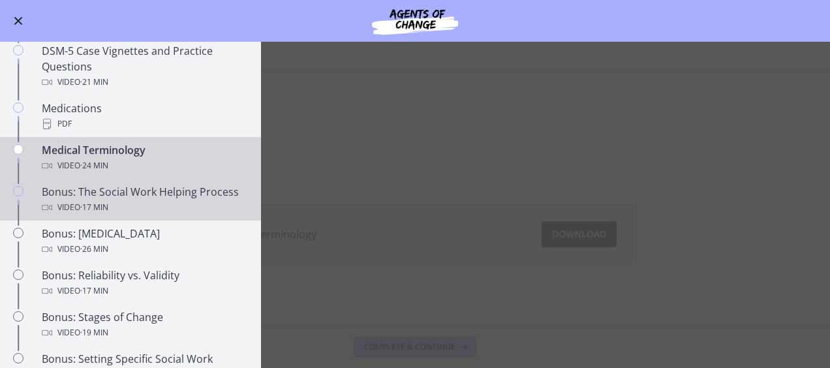
click at [114, 215] on div "Video · 17 min" at bounding box center [144, 208] width 204 height 16
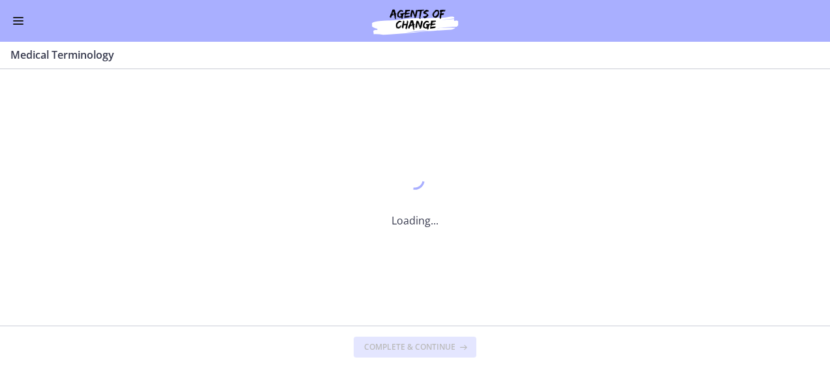
scroll to position [0, 0]
click at [114, 217] on div "Loading..." at bounding box center [415, 197] width 830 height 256
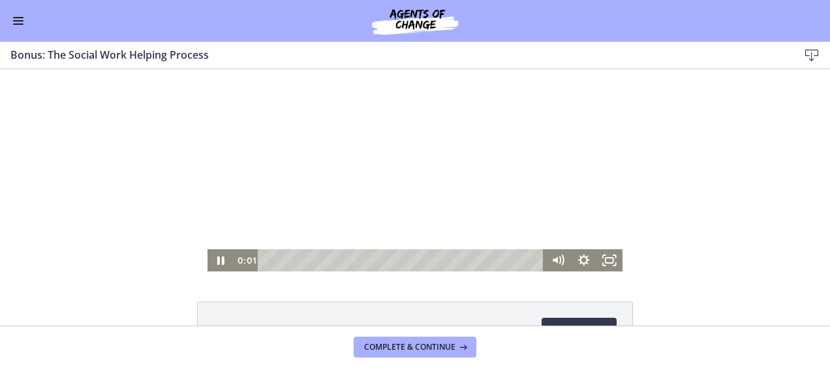
scroll to position [97, 0]
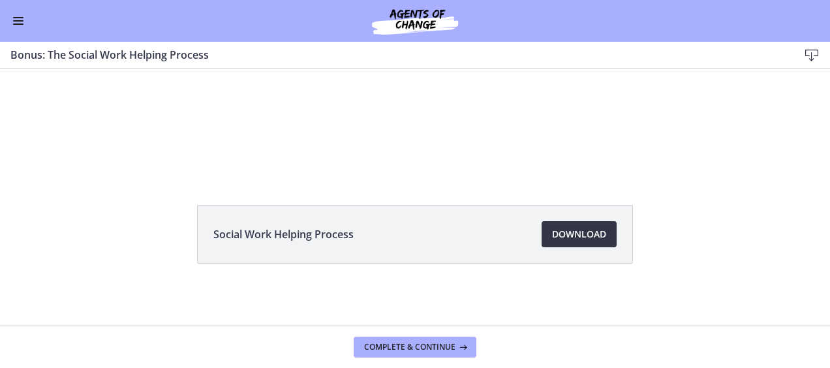
click at [606, 227] on link "Download Opens in a new window" at bounding box center [579, 234] width 75 height 26
click at [14, 22] on button "Enable menu" at bounding box center [18, 21] width 16 height 16
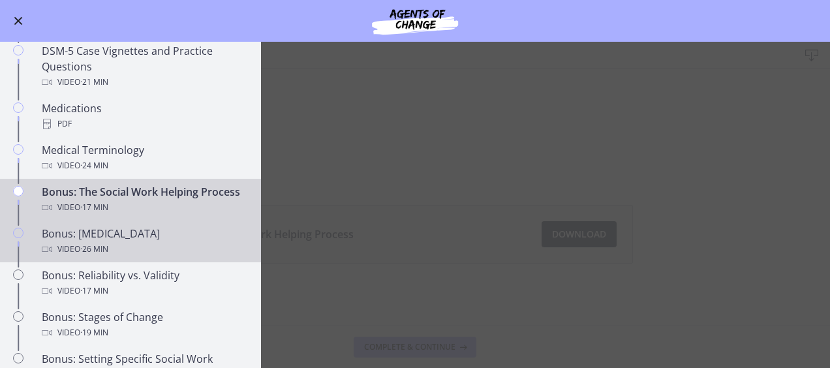
click at [69, 250] on div "Bonus: [MEDICAL_DATA] Video · 26 min" at bounding box center [144, 241] width 204 height 31
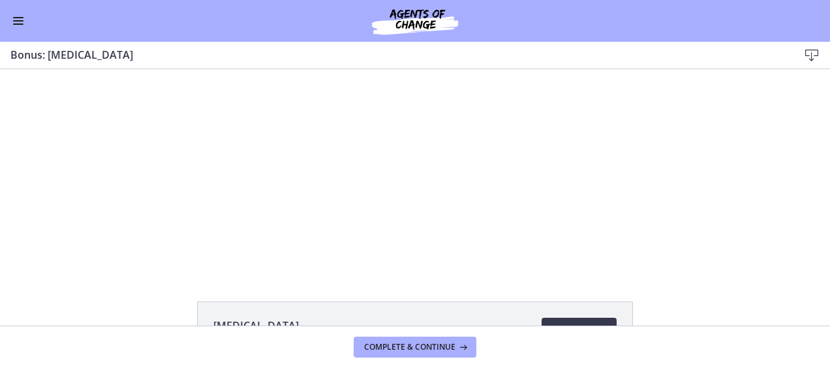
scroll to position [97, 0]
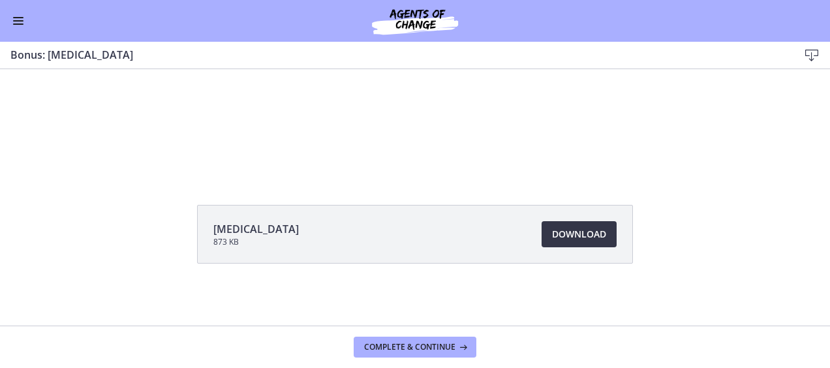
click at [586, 240] on span "Download Opens in a new window" at bounding box center [579, 234] width 54 height 16
click at [16, 20] on span "Enable menu" at bounding box center [18, 20] width 10 height 1
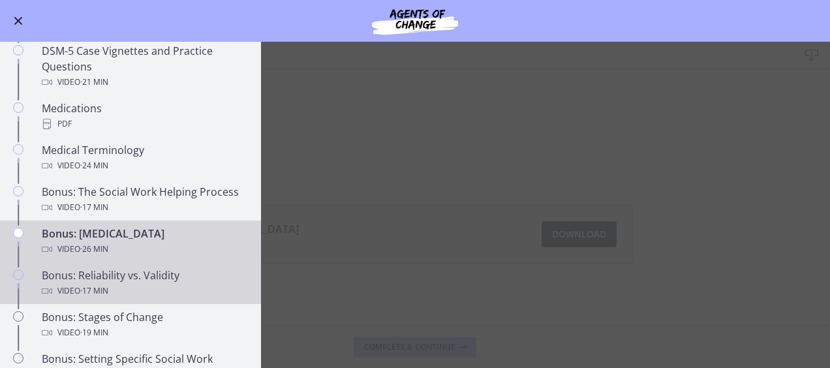
click at [71, 299] on div "Video · 17 min" at bounding box center [144, 291] width 204 height 16
click at [71, 300] on div "Go to Dashboard Go to Dashboard Agents of Change - Social Work Test Prep - MAST…" at bounding box center [415, 205] width 830 height 326
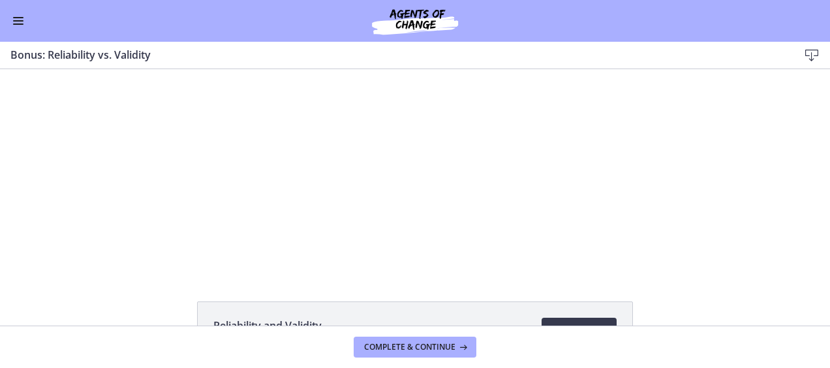
scroll to position [97, 0]
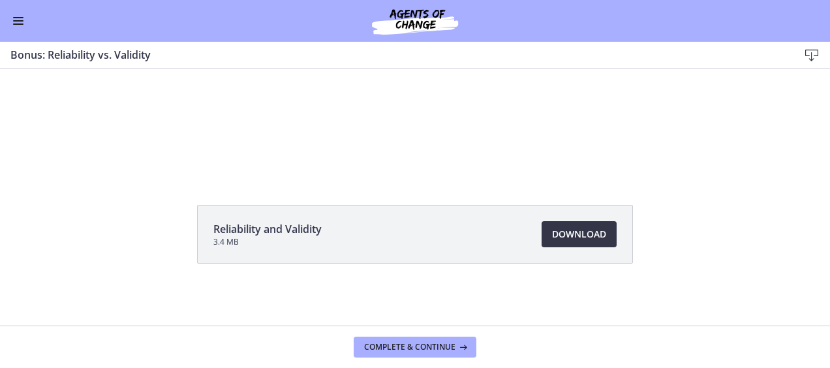
click at [589, 236] on span "Download Opens in a new window" at bounding box center [579, 234] width 54 height 16
click at [15, 23] on span "Enable menu" at bounding box center [18, 23] width 10 height 1
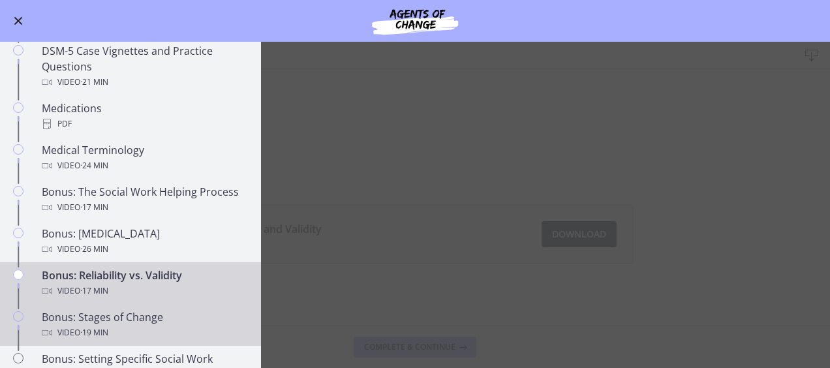
click at [107, 341] on span "· 19 min" at bounding box center [94, 333] width 28 height 16
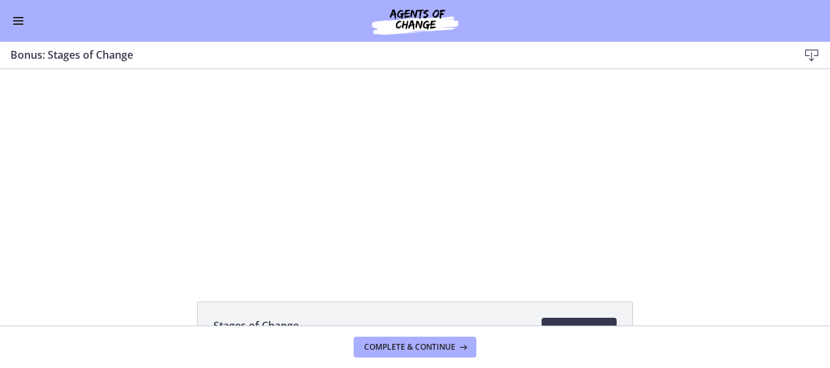
scroll to position [97, 0]
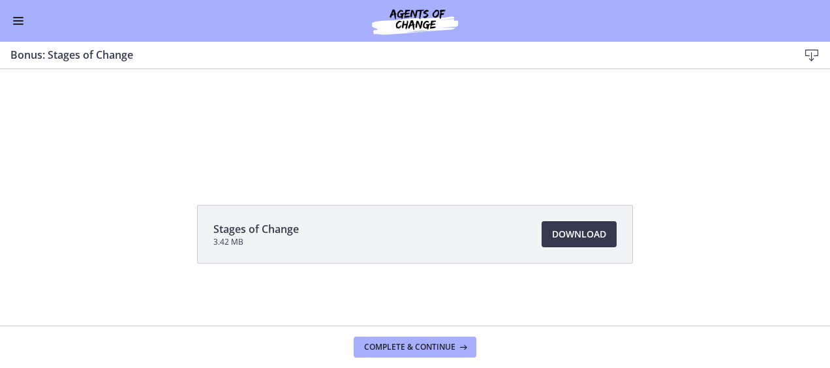
click at [586, 221] on li "Stages of Change 3.42 MB Download Opens in a new window" at bounding box center [415, 234] width 436 height 59
click at [585, 234] on span "Download Opens in a new window" at bounding box center [579, 234] width 54 height 16
click at [16, 25] on button "Enable menu" at bounding box center [18, 21] width 16 height 16
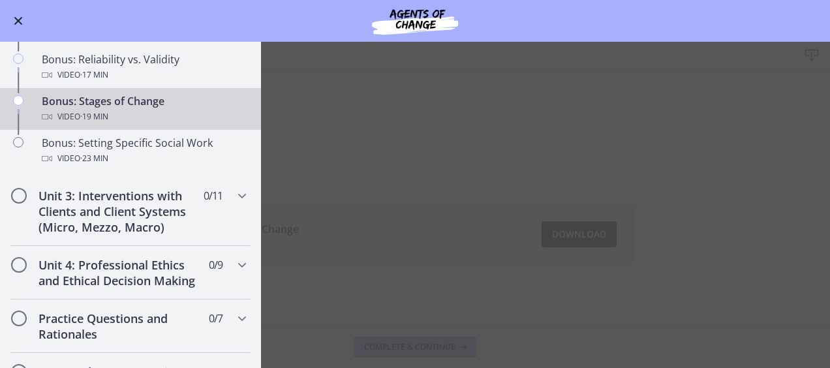
scroll to position [1070, 0]
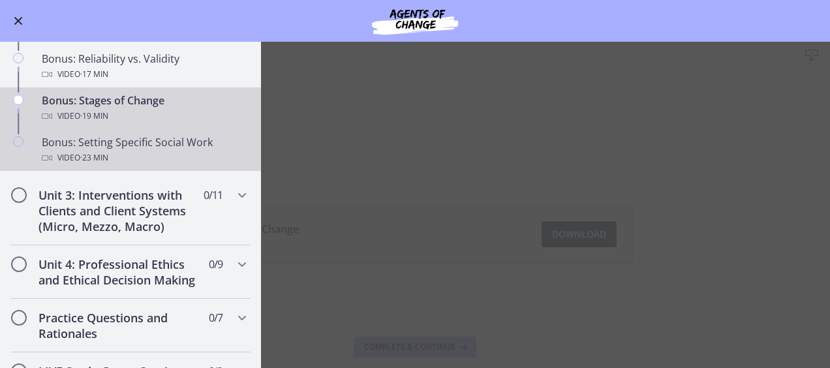
click at [67, 166] on div "Video · 23 min" at bounding box center [144, 158] width 204 height 16
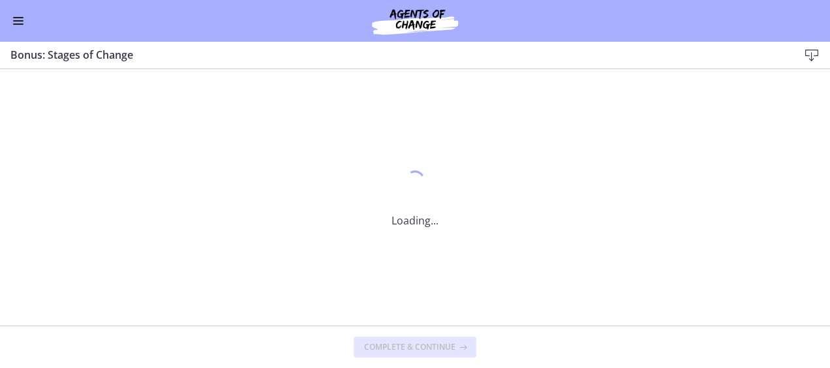
scroll to position [0, 0]
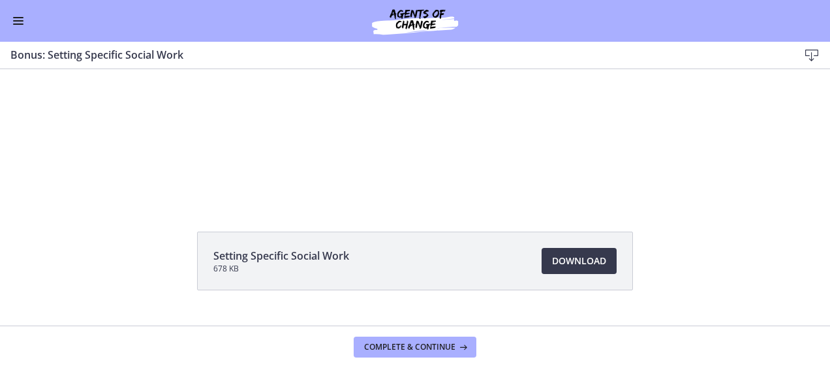
scroll to position [97, 0]
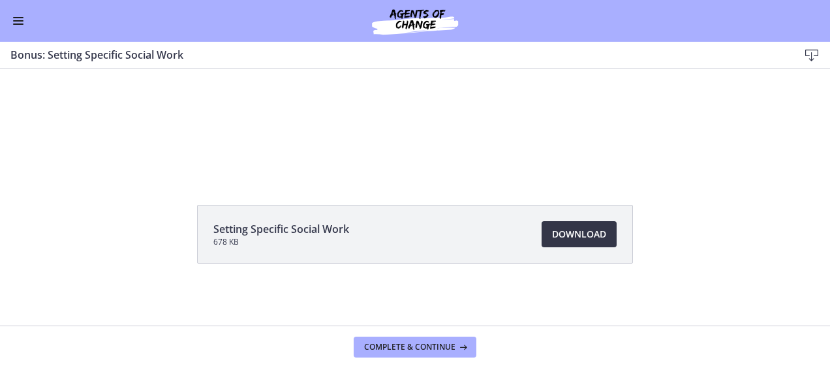
click at [559, 241] on link "Download Opens in a new window" at bounding box center [579, 234] width 75 height 26
click at [17, 26] on button "Enable menu" at bounding box center [18, 21] width 16 height 16
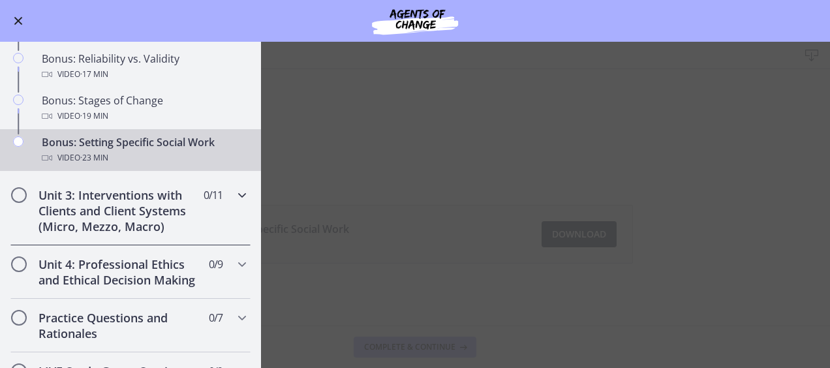
click at [88, 229] on h2 "Unit 3: Interventions with Clients and Client Systems (Micro, Mezzo, Macro)" at bounding box center [118, 210] width 159 height 47
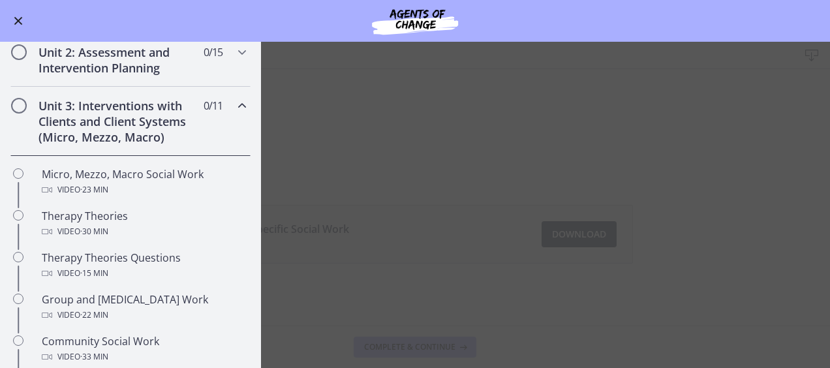
scroll to position [364, 0]
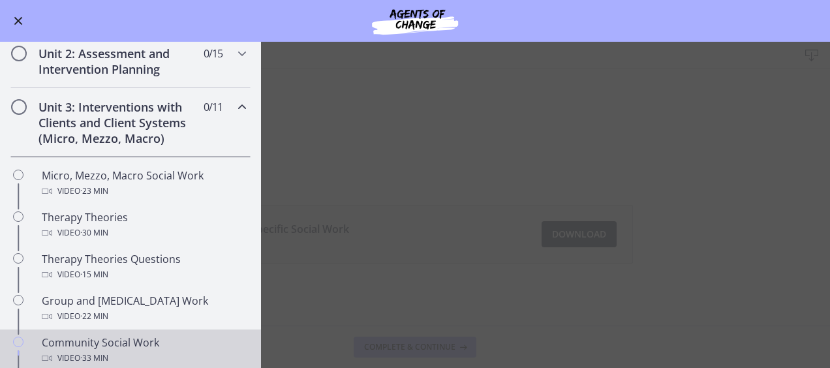
click at [81, 335] on div "Community Social Work Video · 33 min" at bounding box center [144, 350] width 204 height 31
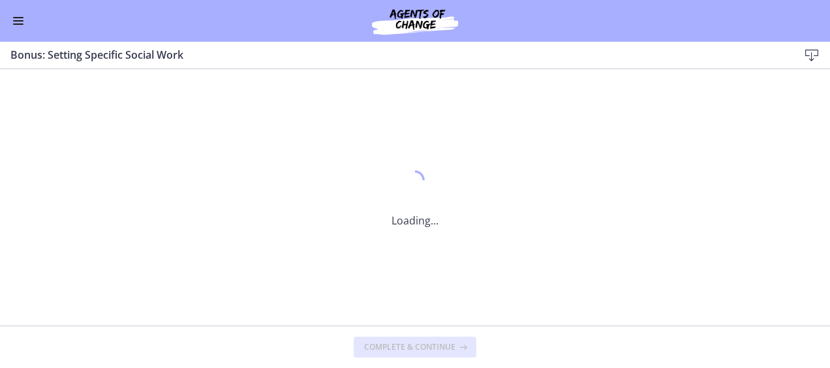
scroll to position [379, 0]
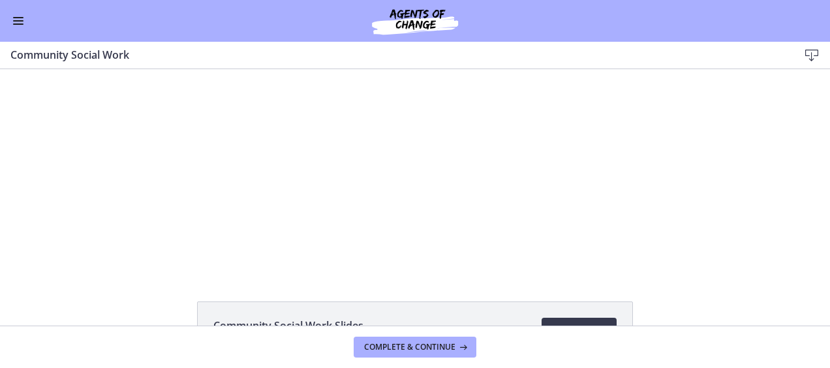
click at [22, 20] on span "Enable menu" at bounding box center [18, 20] width 10 height 1
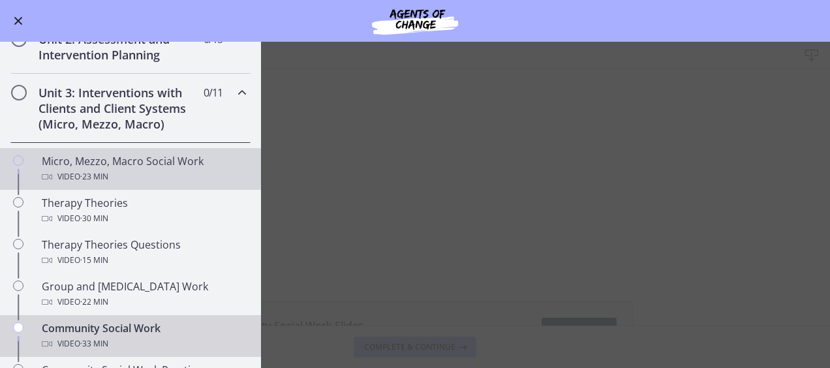
click at [63, 170] on div "Video · 23 min" at bounding box center [144, 177] width 204 height 16
